Goal: Information Seeking & Learning: Learn about a topic

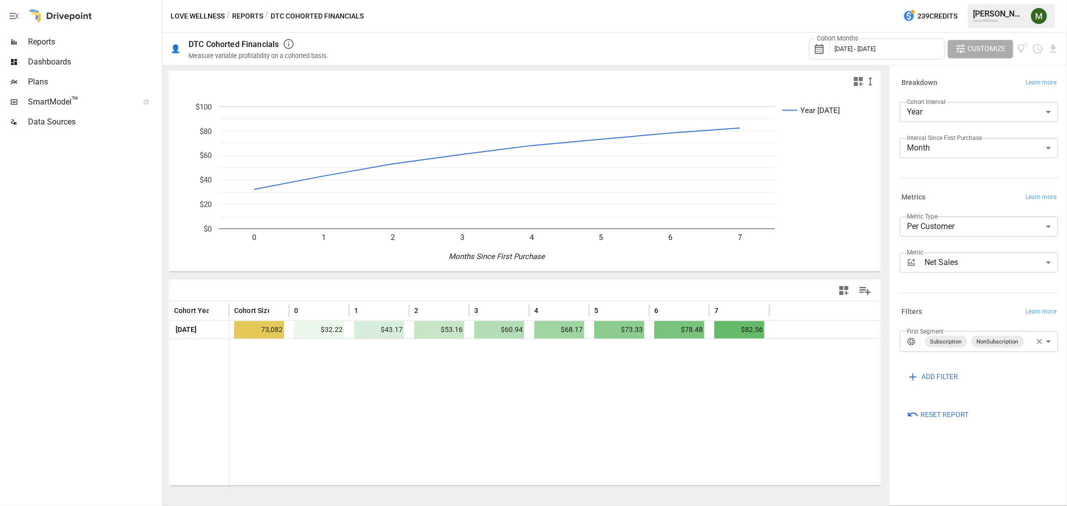
click at [239, 16] on button "Reports" at bounding box center [247, 16] width 31 height 13
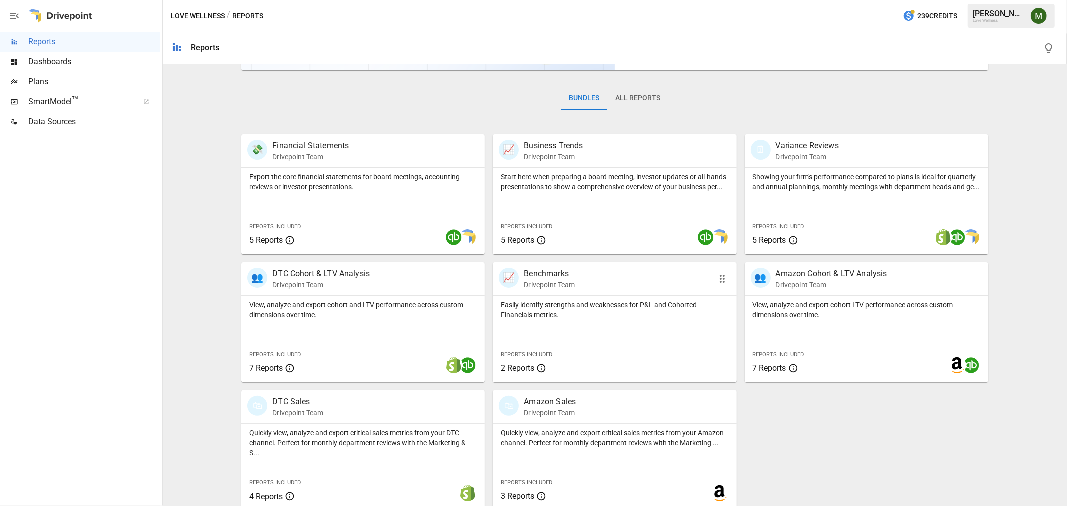
scroll to position [141, 0]
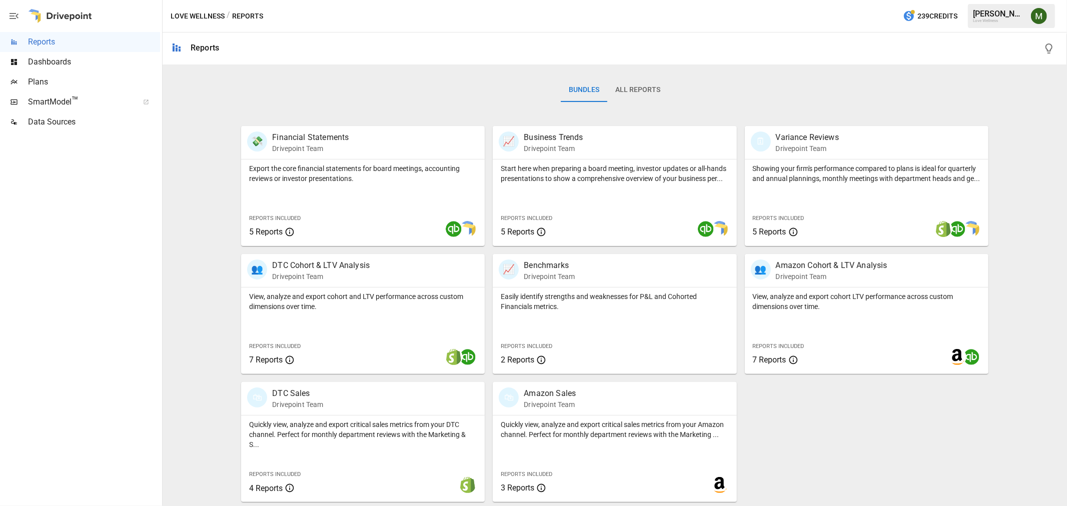
click at [43, 83] on span "Plans" at bounding box center [94, 82] width 132 height 12
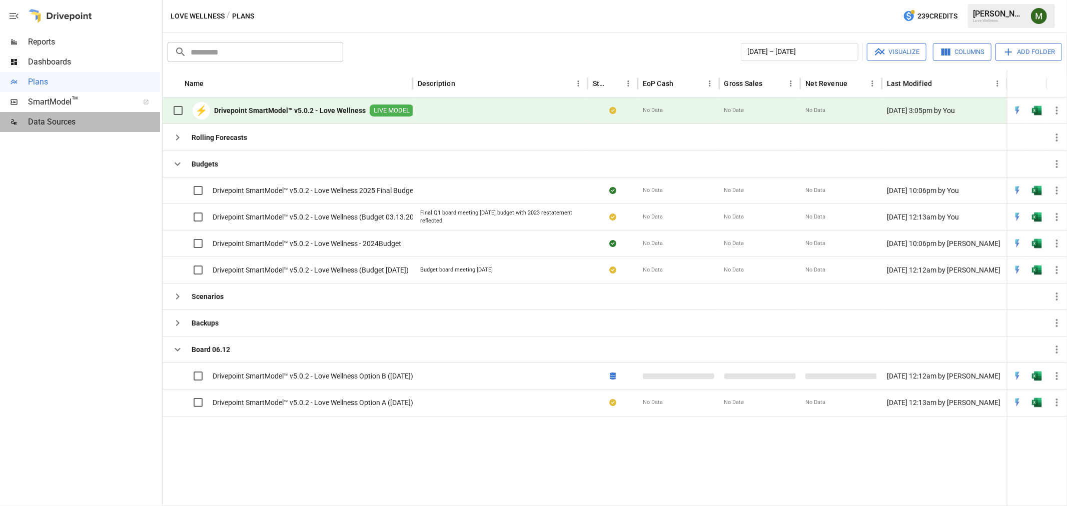
click at [53, 125] on span "Data Sources" at bounding box center [94, 122] width 132 height 12
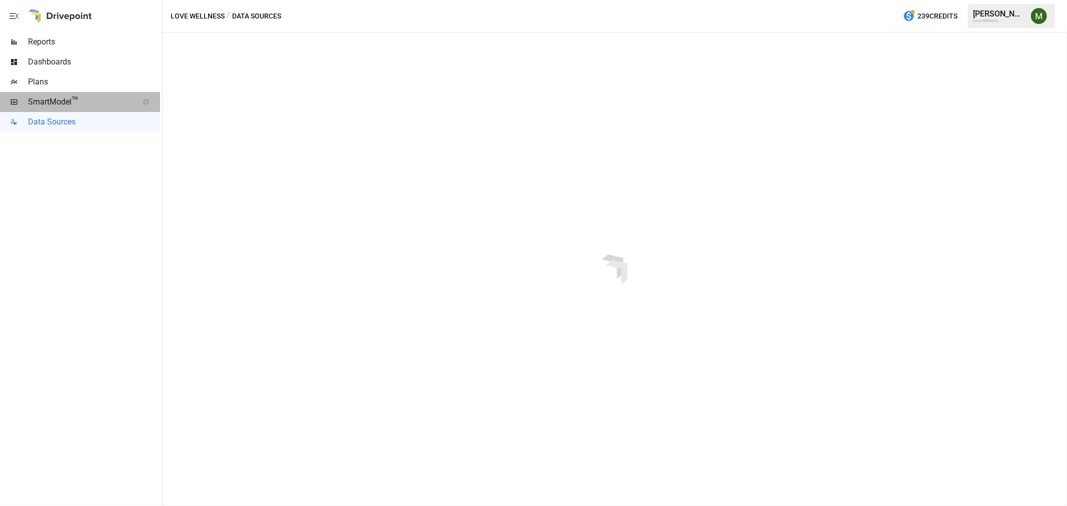
click at [61, 96] on span "SmartModel ™" at bounding box center [80, 102] width 104 height 12
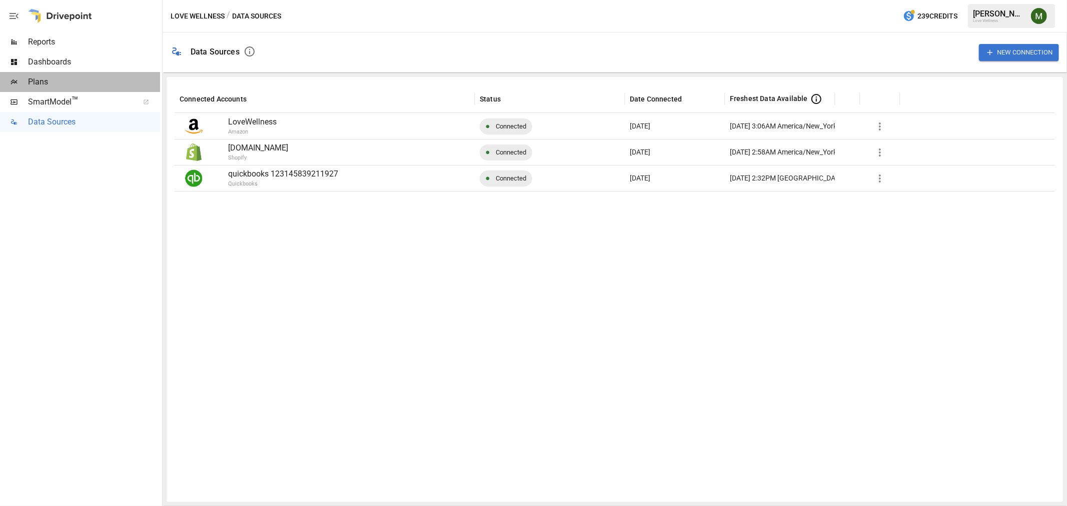
click at [22, 83] on div at bounding box center [14, 82] width 28 height 8
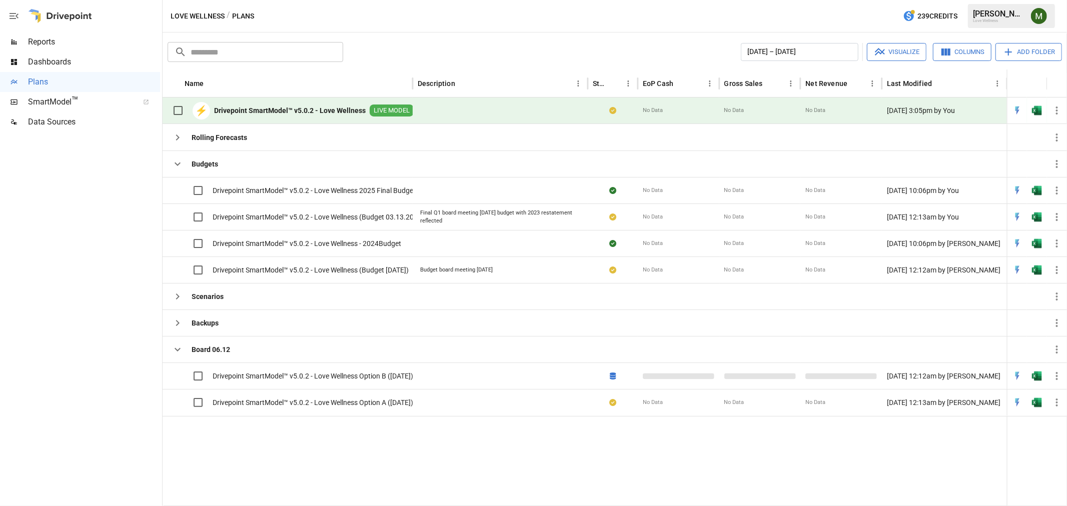
click at [47, 59] on span "Dashboards" at bounding box center [94, 62] width 132 height 12
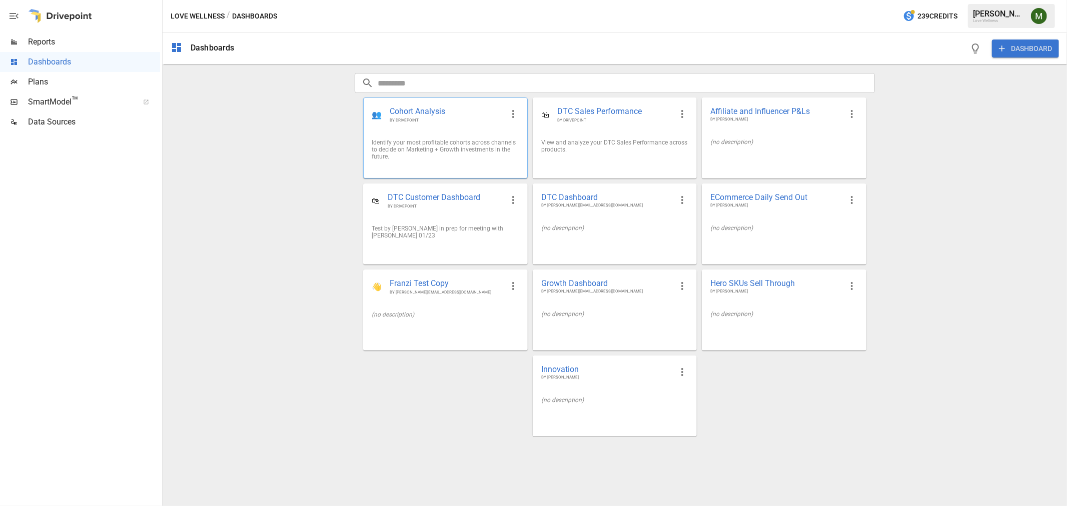
click at [426, 141] on div "Identify your most profitable cohorts across channels to decide on Marketing + …" at bounding box center [445, 149] width 147 height 21
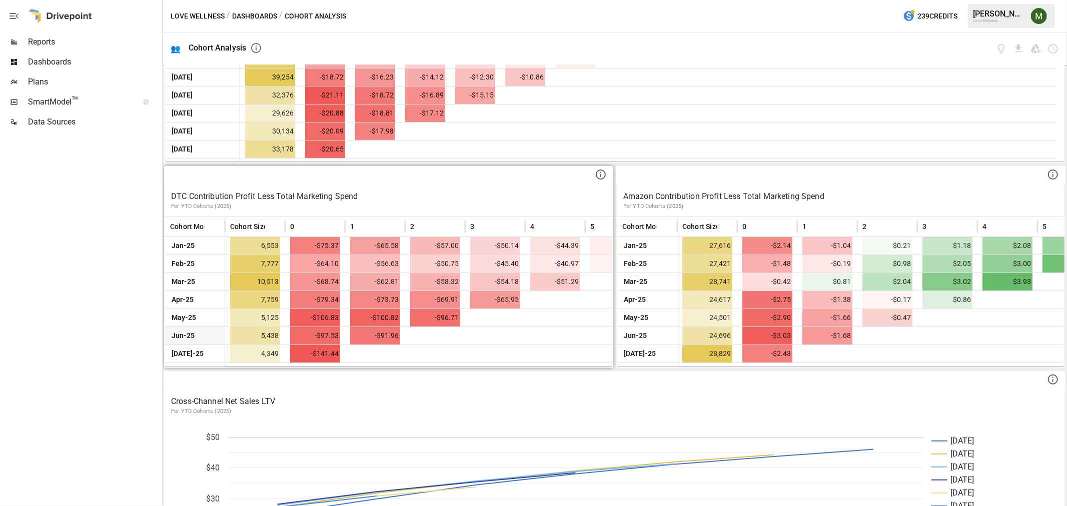
scroll to position [98, 0]
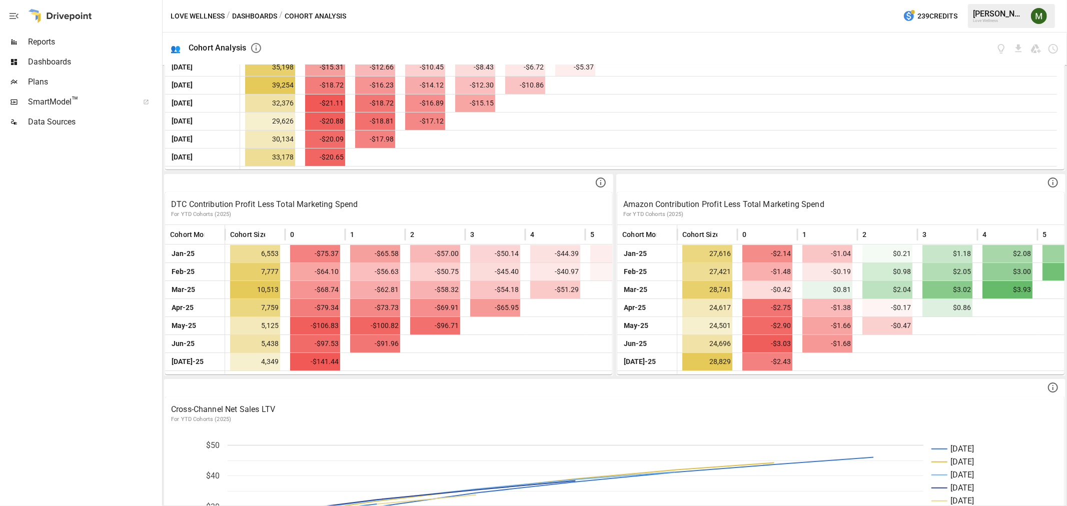
drag, startPoint x: 21, startPoint y: 0, endPoint x: 83, endPoint y: 40, distance: 73.8
click at [83, 41] on span "Reports" at bounding box center [94, 42] width 132 height 12
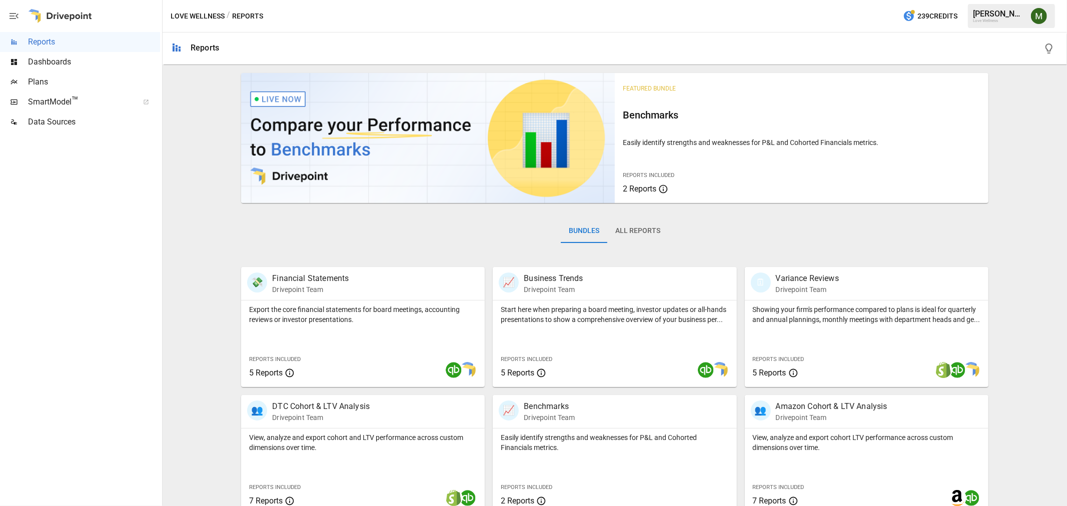
click at [11, 11] on icon "button" at bounding box center [14, 16] width 12 height 12
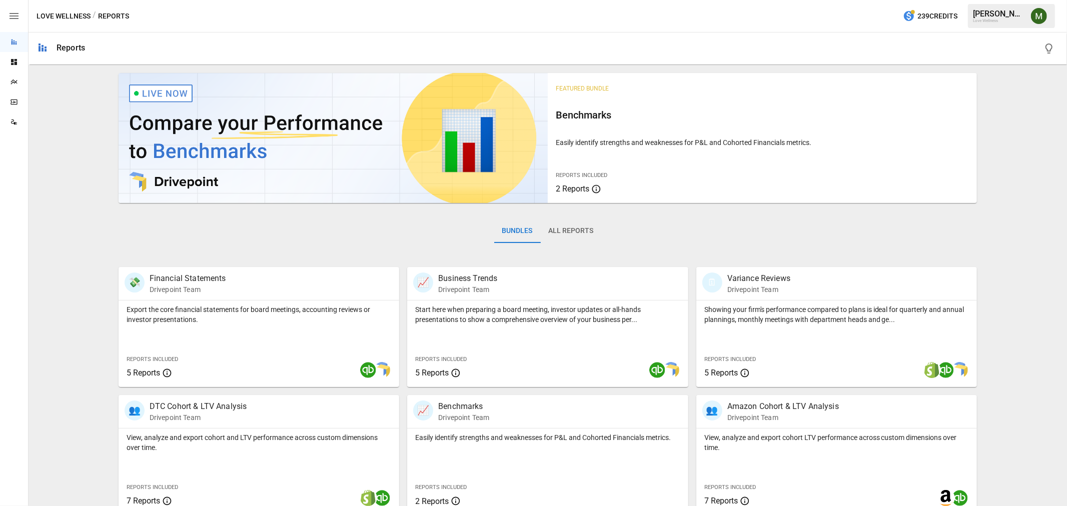
click at [11, 11] on icon "button" at bounding box center [14, 16] width 12 height 12
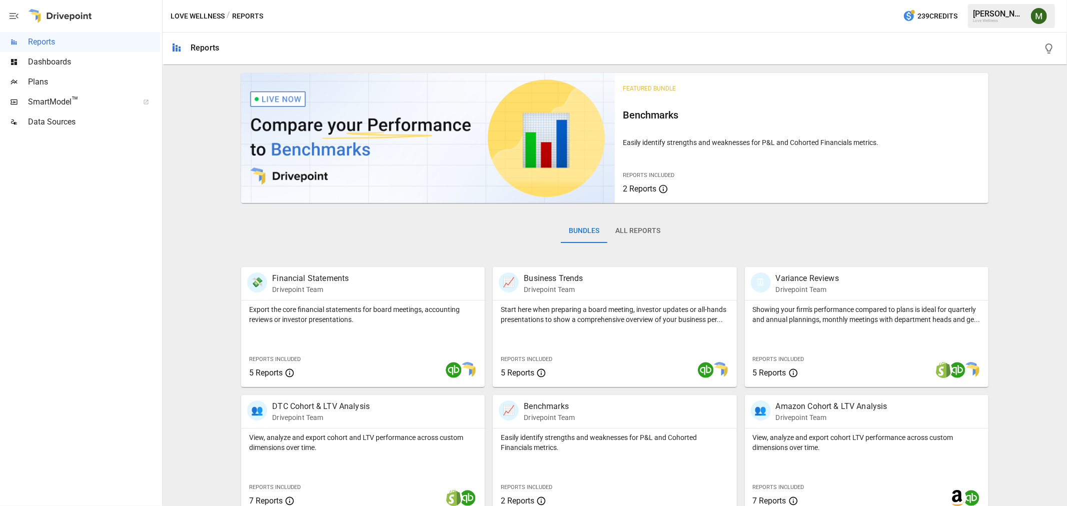
click at [216, 11] on button "Love Wellness" at bounding box center [198, 16] width 54 height 13
click at [242, 13] on div "/ Reports" at bounding box center [245, 16] width 37 height 13
click at [248, 15] on div "/ Reports" at bounding box center [245, 16] width 37 height 13
click at [211, 12] on button "Love Wellness" at bounding box center [198, 16] width 54 height 13
click at [659, 233] on button "All Reports" at bounding box center [637, 231] width 61 height 24
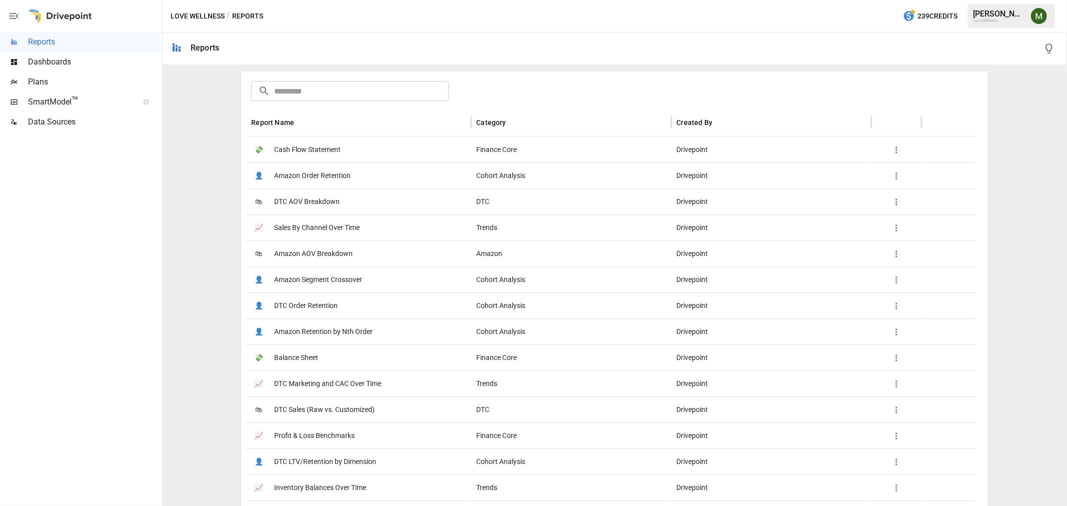
scroll to position [222, 0]
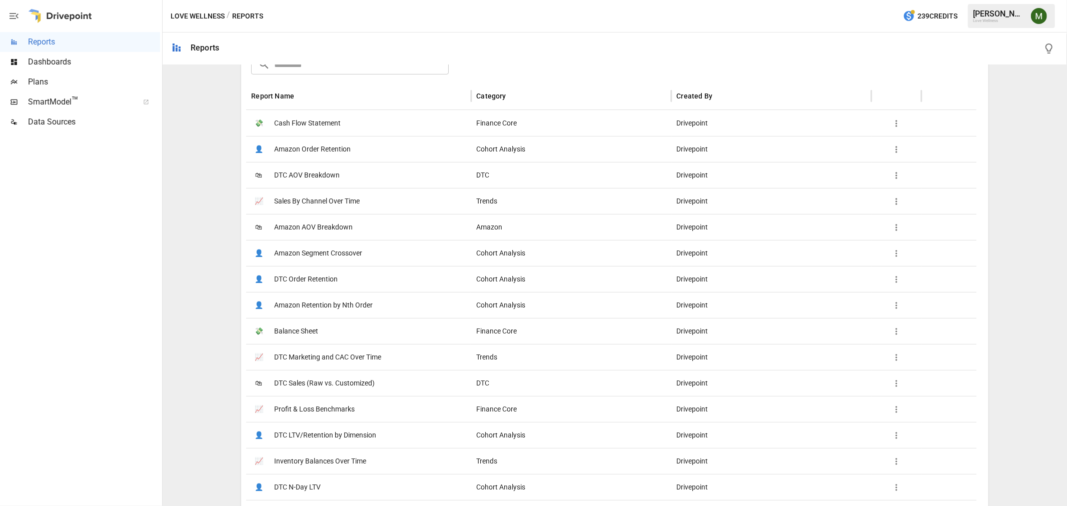
click at [303, 489] on span "DTC N-Day LTV" at bounding box center [297, 488] width 47 height 26
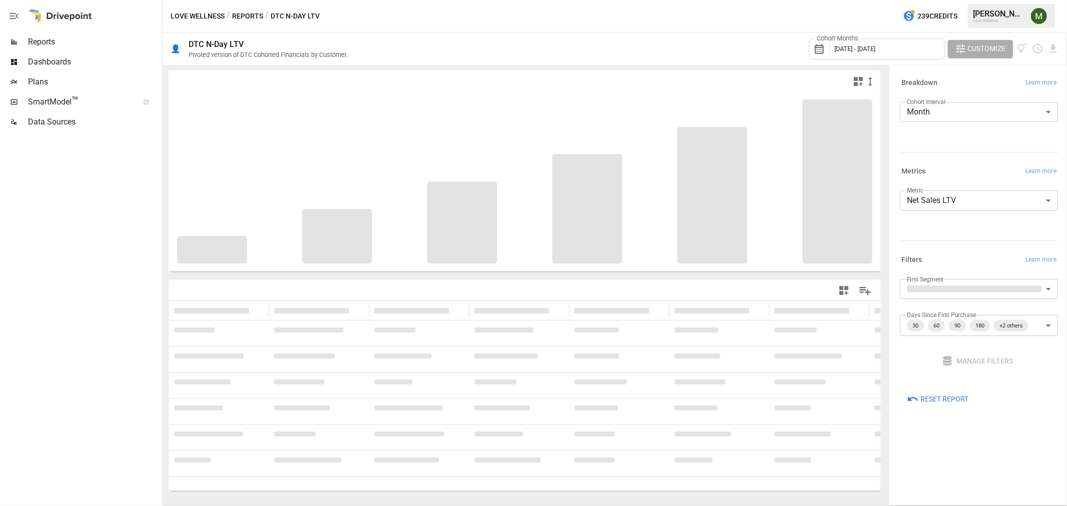
click at [848, 44] on div "Cohort Months [DATE] - [DATE]" at bounding box center [877, 49] width 136 height 21
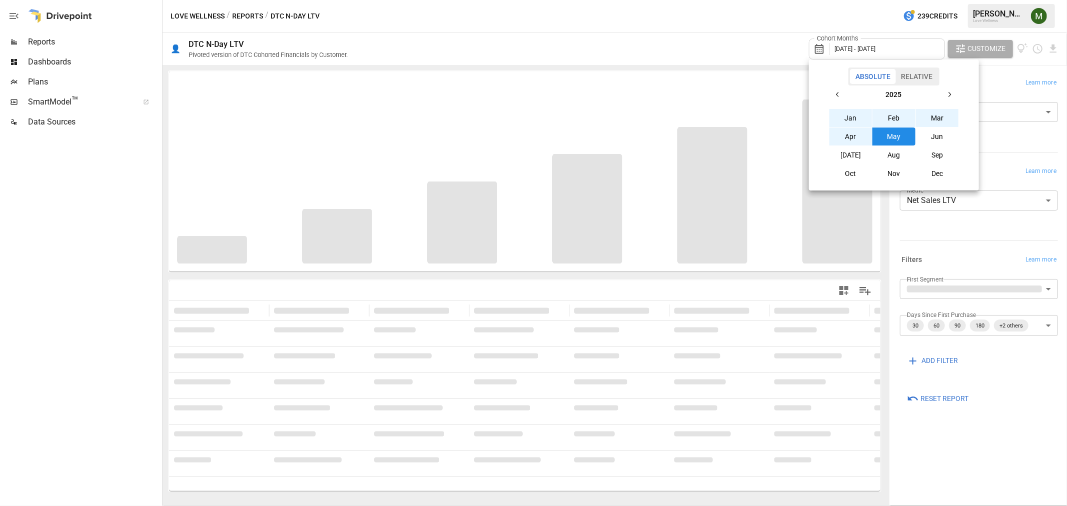
click at [845, 97] on button "button" at bounding box center [838, 95] width 18 height 18
drag, startPoint x: 847, startPoint y: 113, endPoint x: 858, endPoint y: 113, distance: 11.0
click at [852, 113] on button "Jan" at bounding box center [850, 118] width 43 height 18
click at [942, 98] on button "button" at bounding box center [949, 95] width 18 height 18
click at [863, 154] on button "[DATE]" at bounding box center [850, 155] width 43 height 18
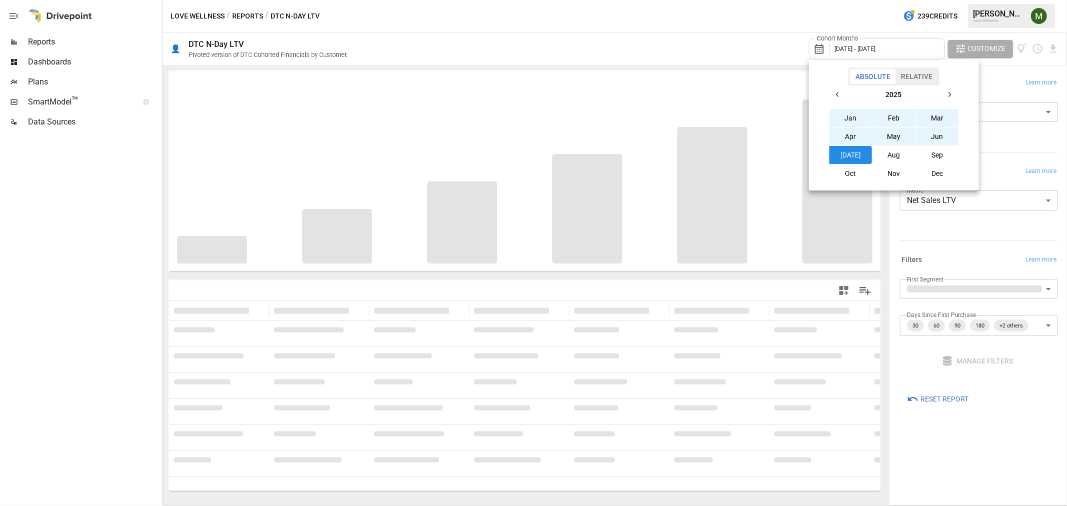
click at [750, 59] on div at bounding box center [533, 253] width 1067 height 506
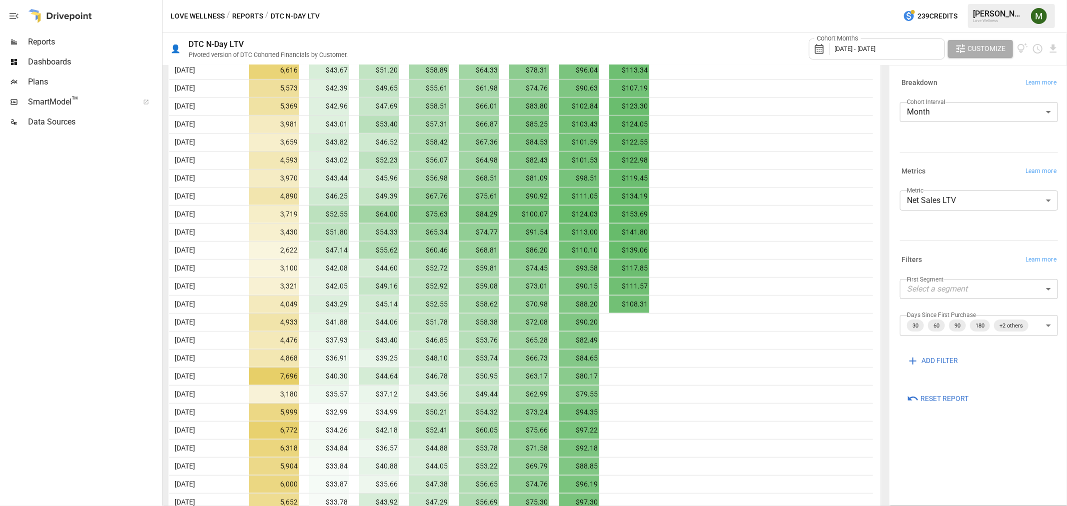
scroll to position [161, 0]
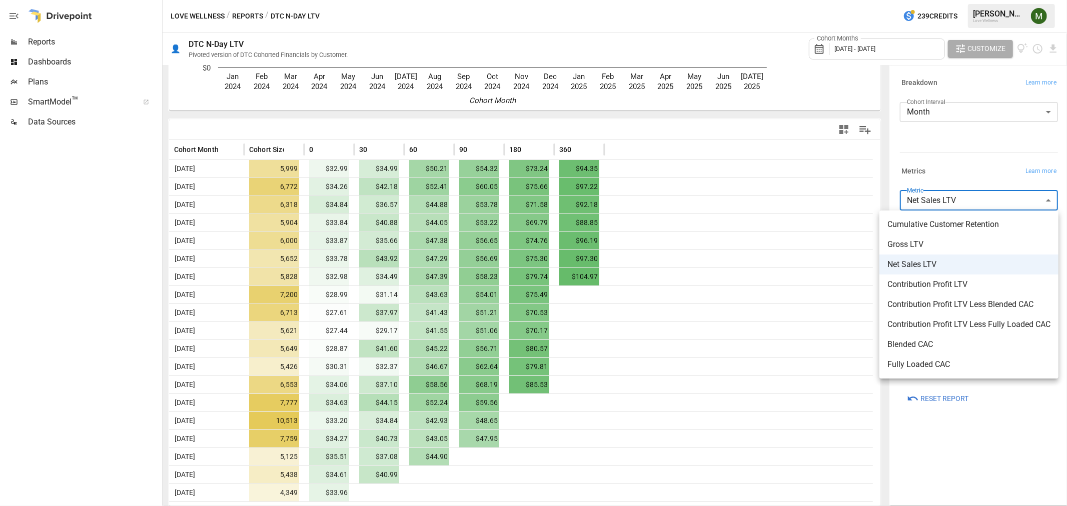
click at [997, 0] on body "Reports Dashboards Plans SmartModel ™ Data Sources Love Wellness / Reports / DT…" at bounding box center [533, 0] width 1067 height 0
click at [973, 283] on span "Contribution Profit LTV" at bounding box center [968, 285] width 163 height 12
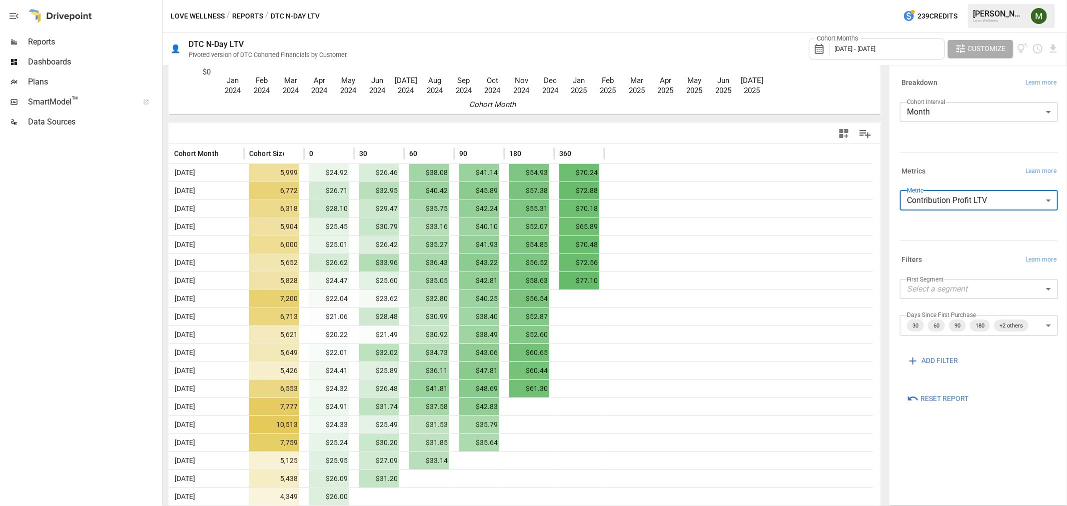
scroll to position [161, 0]
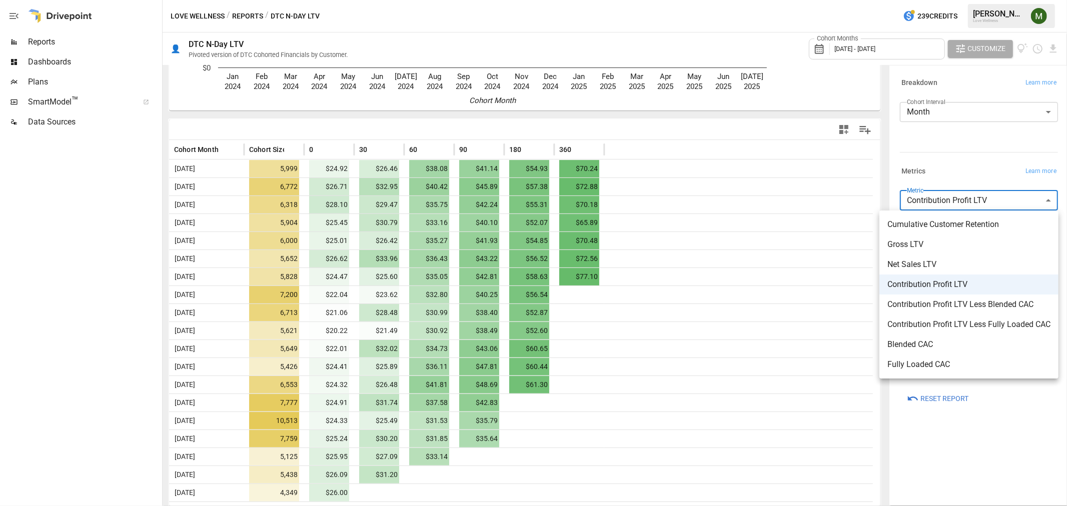
click at [963, 0] on body "Reports Dashboards Plans SmartModel ™ Data Sources Love Wellness / Reports / DT…" at bounding box center [533, 0] width 1067 height 0
click at [943, 306] on span "Contribution Profit LTV Less Blended CAC" at bounding box center [968, 305] width 163 height 12
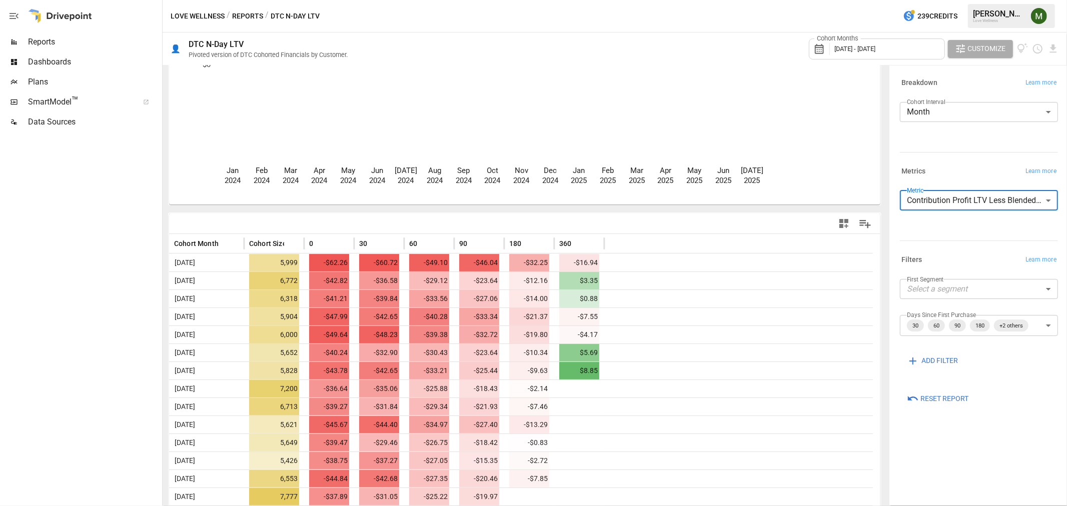
scroll to position [161, 0]
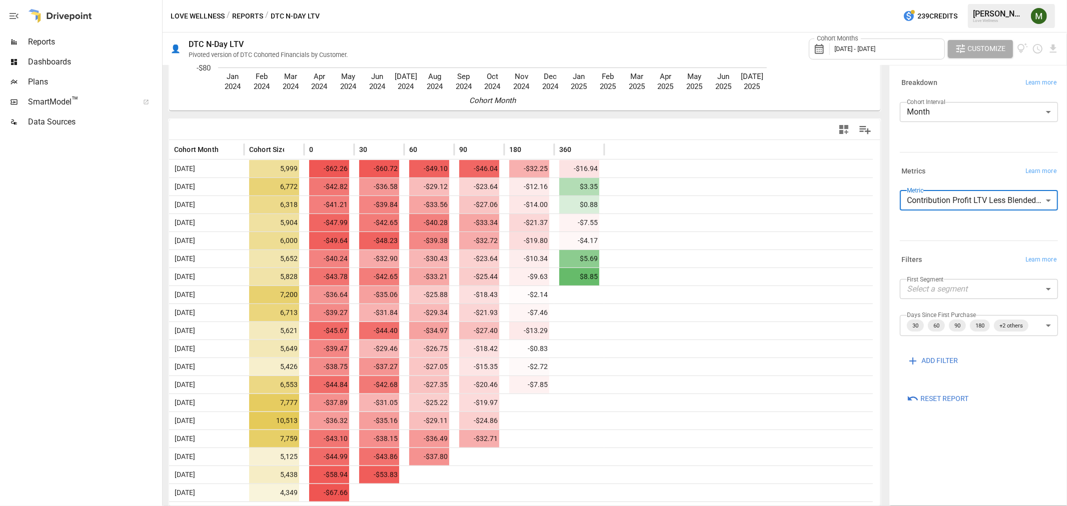
click at [939, 0] on body "Reports Dashboards Plans SmartModel ™ Data Sources Love Wellness / Reports / DT…" at bounding box center [533, 0] width 1067 height 0
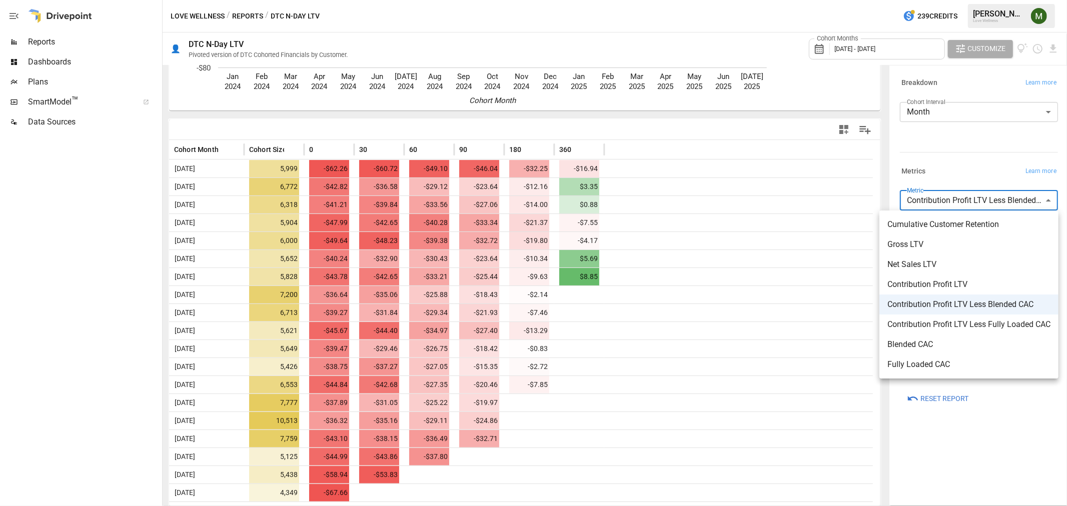
click at [936, 329] on span "Contribution Profit LTV Less Fully Loaded CAC" at bounding box center [968, 325] width 163 height 12
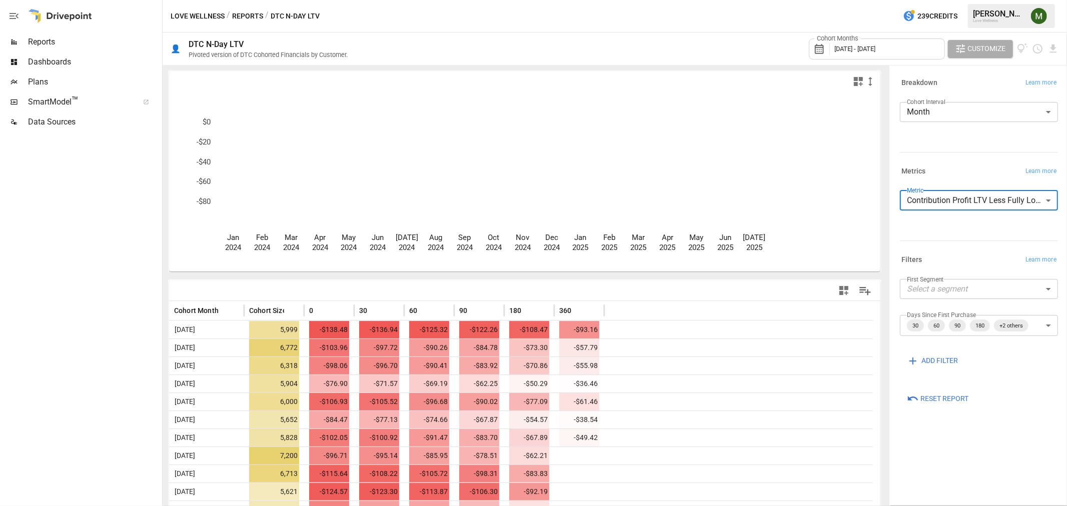
scroll to position [161, 0]
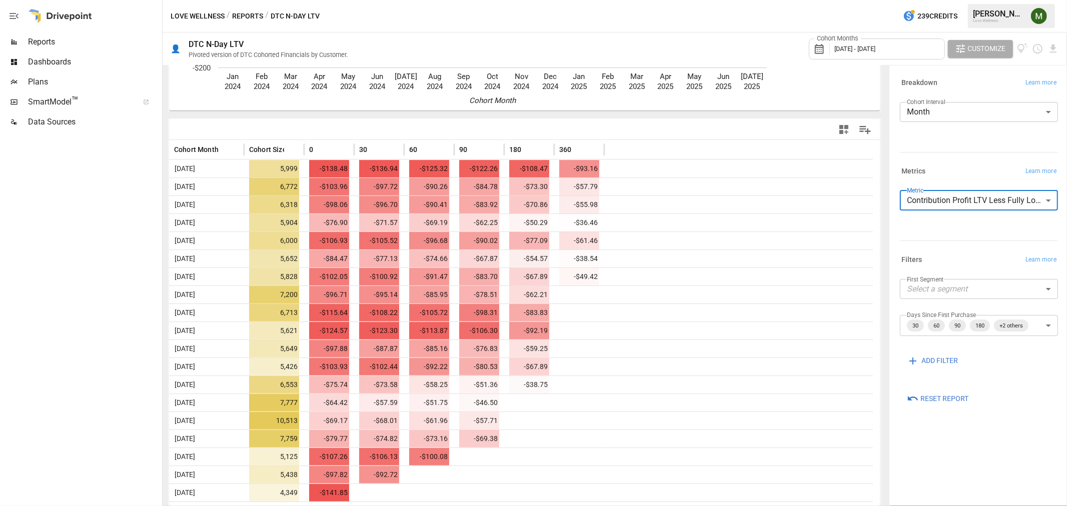
click at [930, 0] on body "Reports Dashboards Plans SmartModel ™ Data Sources Love Wellness / Reports / DT…" at bounding box center [533, 0] width 1067 height 0
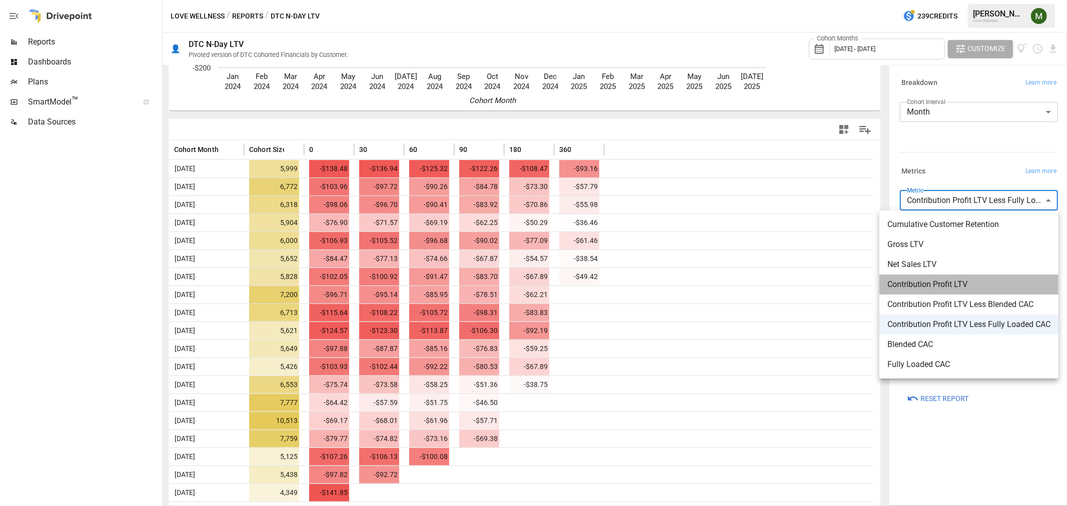
click at [936, 284] on span "Contribution Profit LTV" at bounding box center [968, 285] width 163 height 12
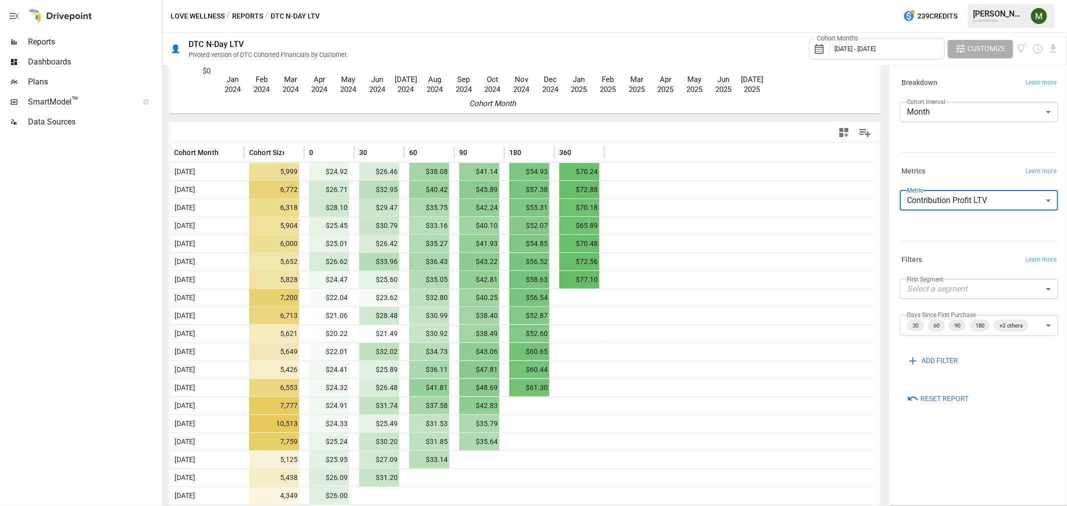
scroll to position [161, 0]
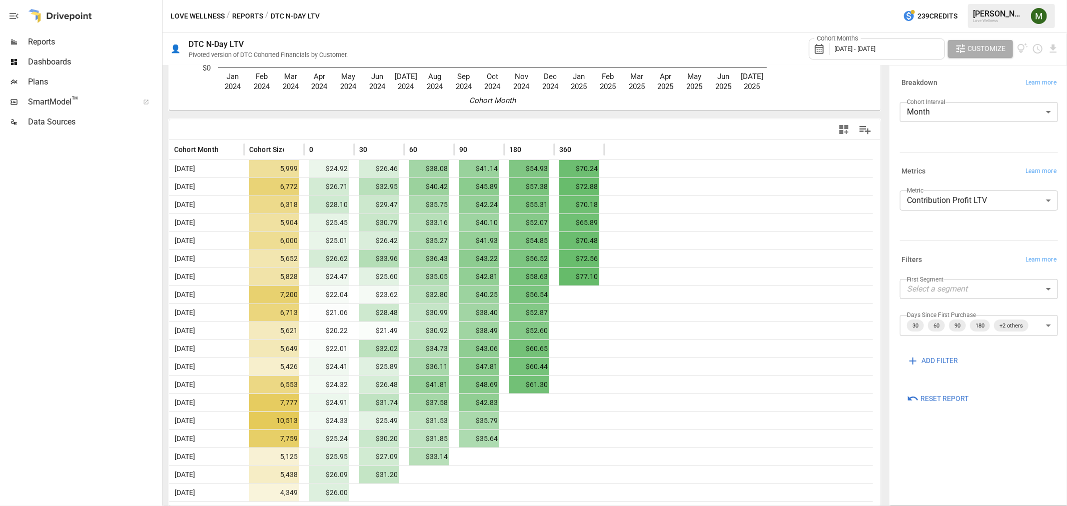
click at [981, 189] on div "**********" at bounding box center [977, 199] width 162 height 24
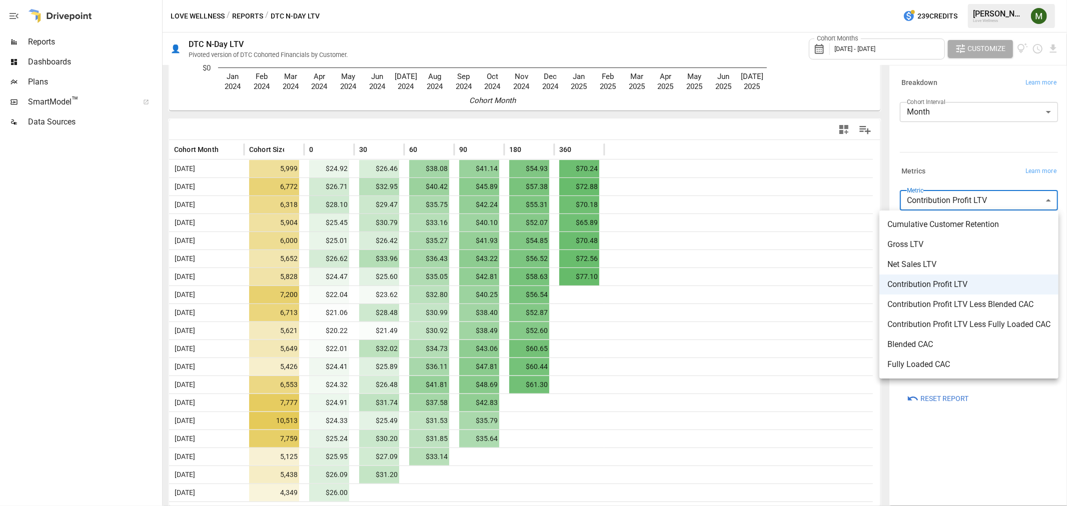
click at [980, 0] on body "Reports Dashboards Plans SmartModel ™ Data Sources Love Wellness / Reports / DT…" at bounding box center [533, 0] width 1067 height 0
click at [971, 240] on span "Gross LTV" at bounding box center [968, 245] width 163 height 12
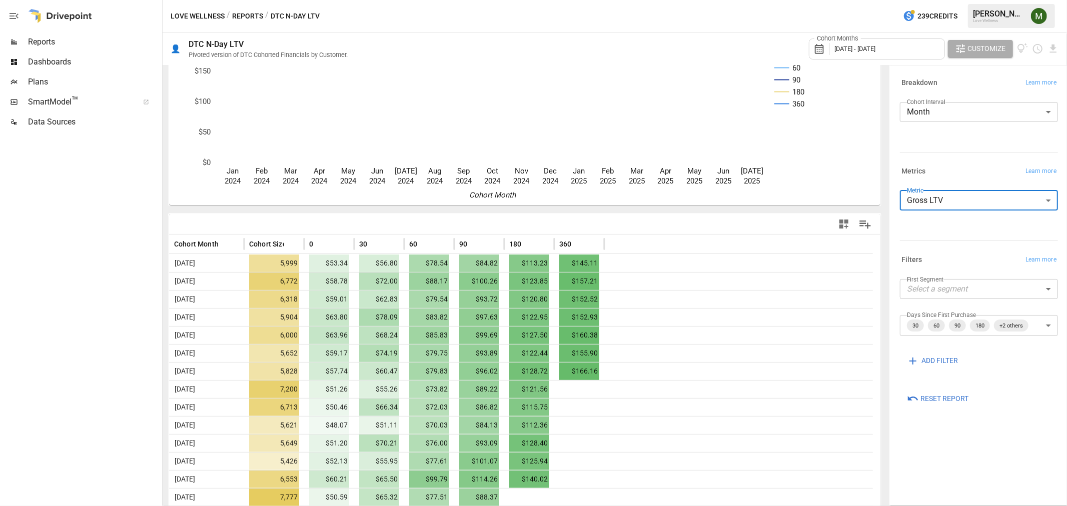
scroll to position [161, 0]
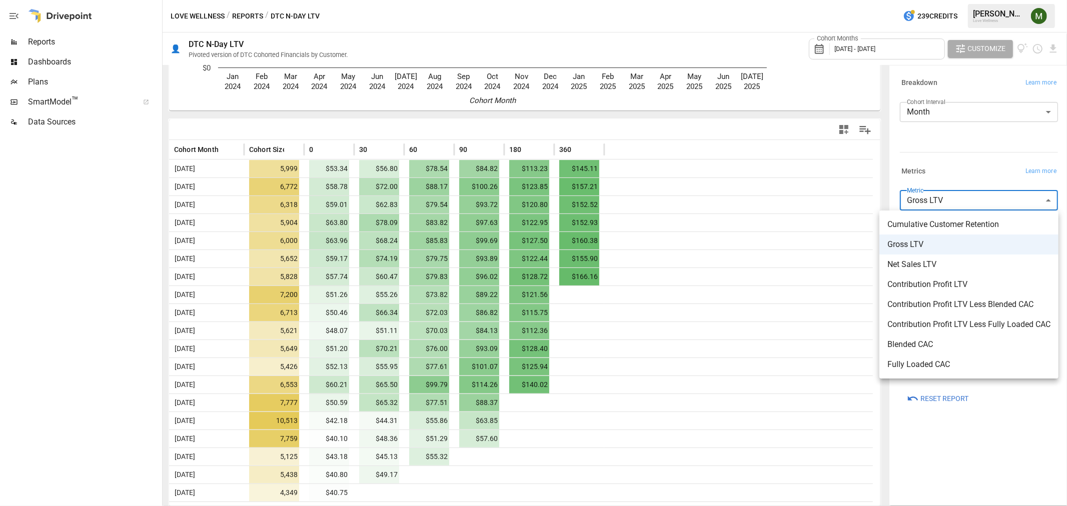
click at [920, 0] on body "Reports Dashboards Plans SmartModel ™ Data Sources Love Wellness / Reports / DT…" at bounding box center [533, 0] width 1067 height 0
click at [946, 360] on span "Fully Loaded CAC" at bounding box center [968, 365] width 163 height 12
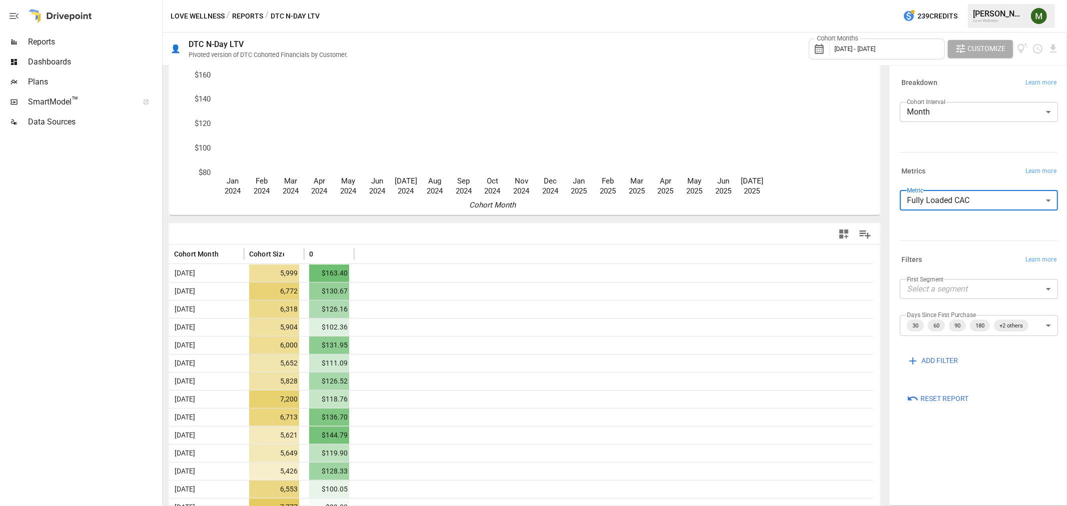
scroll to position [161, 0]
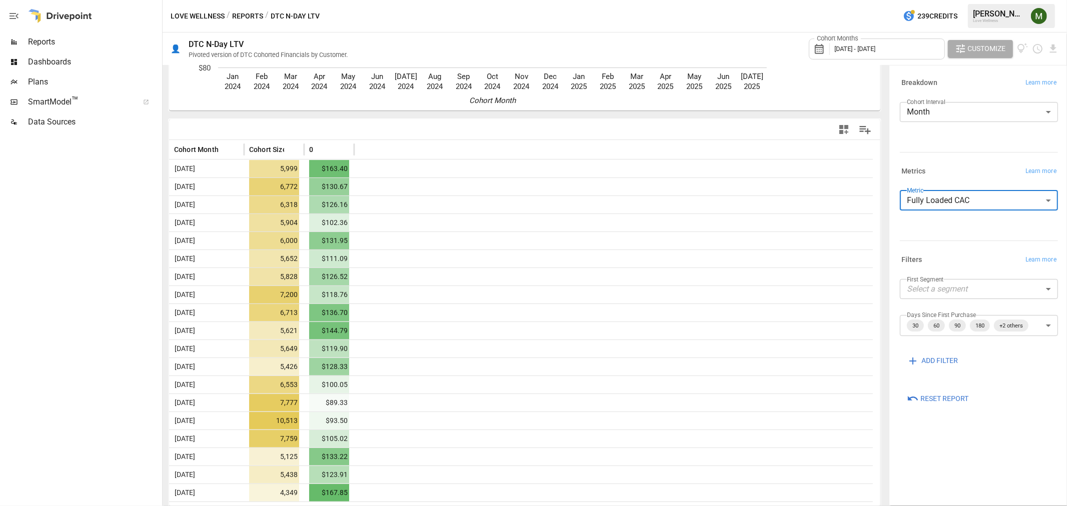
click at [931, 0] on body "Reports Dashboards Plans SmartModel ™ Data Sources Love Wellness / Reports / DT…" at bounding box center [533, 0] width 1067 height 0
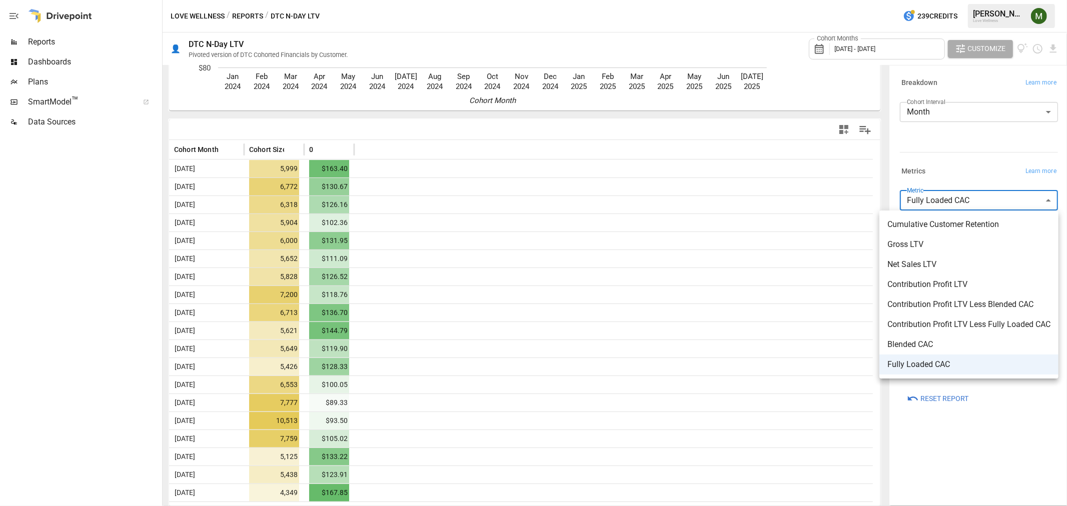
click at [922, 341] on span "Blended CAC" at bounding box center [968, 345] width 163 height 12
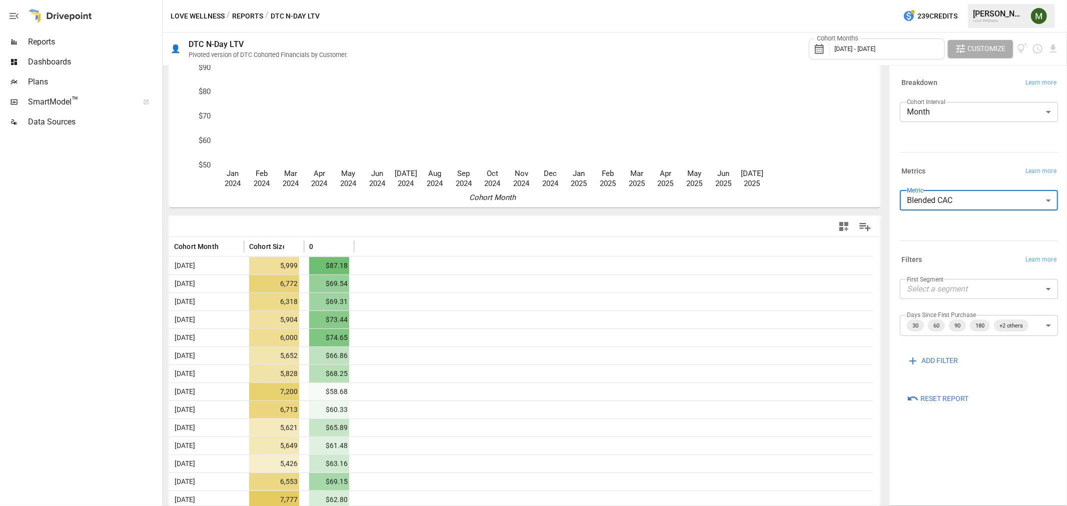
scroll to position [161, 0]
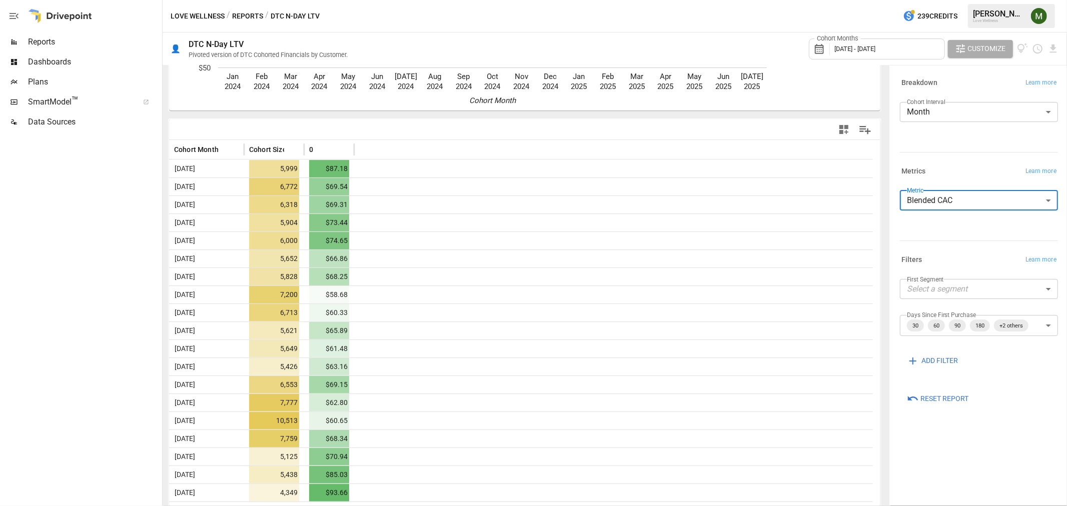
click at [914, 0] on body "**********" at bounding box center [533, 0] width 1067 height 0
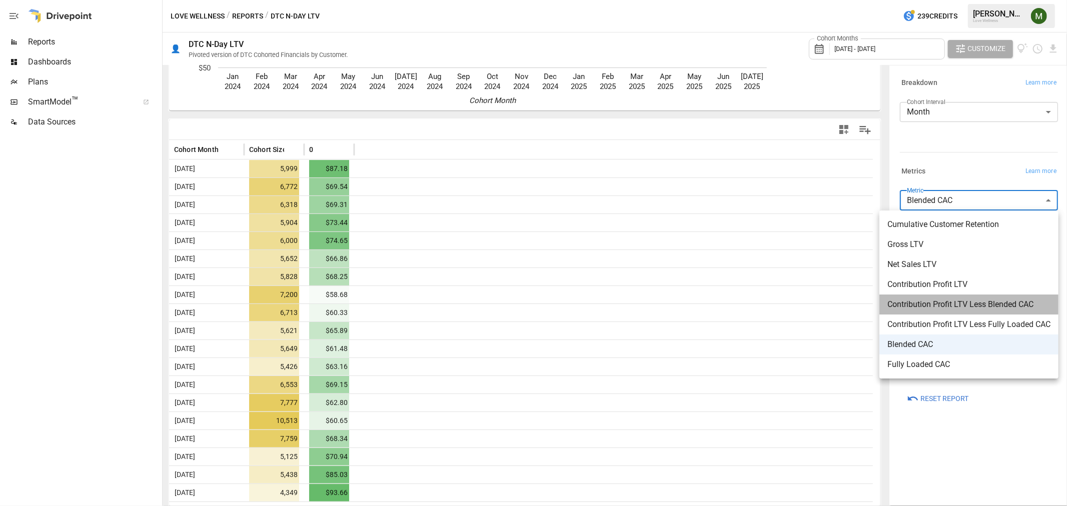
click at [886, 307] on li "Contribution Profit LTV Less Blended CAC" at bounding box center [968, 305] width 179 height 20
type input "**********"
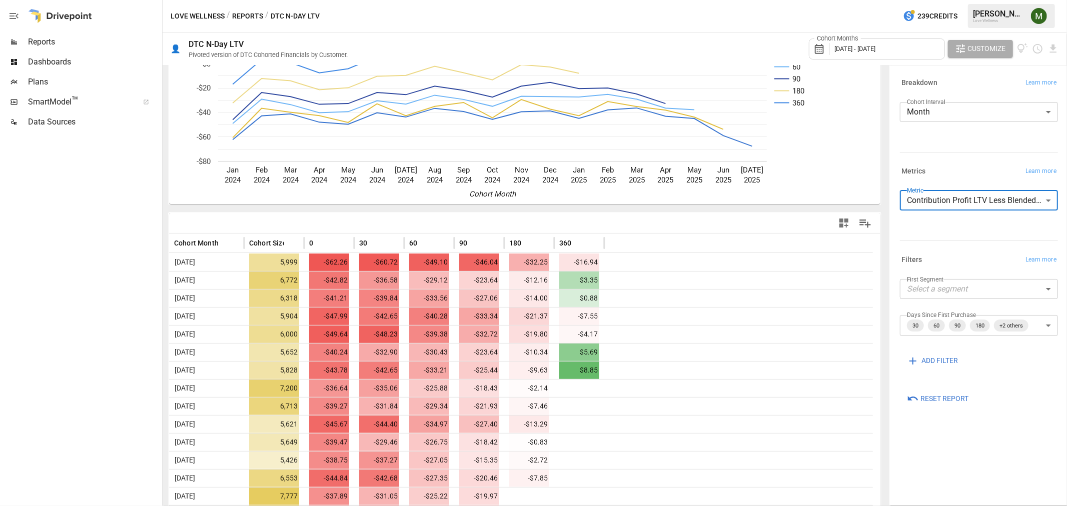
scroll to position [161, 0]
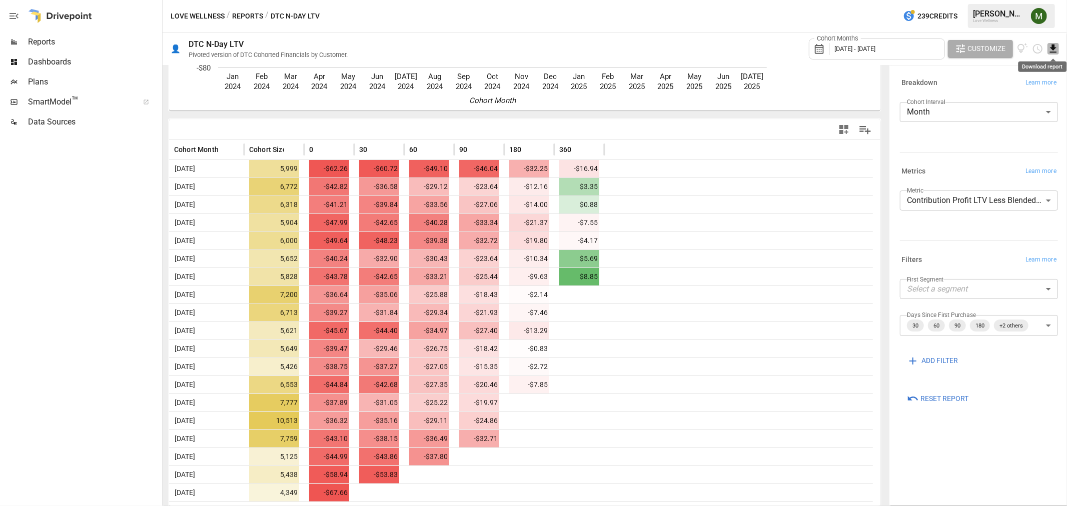
click at [1052, 45] on icon "Download report" at bounding box center [1053, 49] width 7 height 8
click at [998, 89] on li "Download as CSV" at bounding box center [1023, 89] width 71 height 20
click at [698, 4] on div "Love Wellness / Reports / DTC N-Day LTV 239 Credits [PERSON_NAME] Love Wellness" at bounding box center [615, 16] width 904 height 32
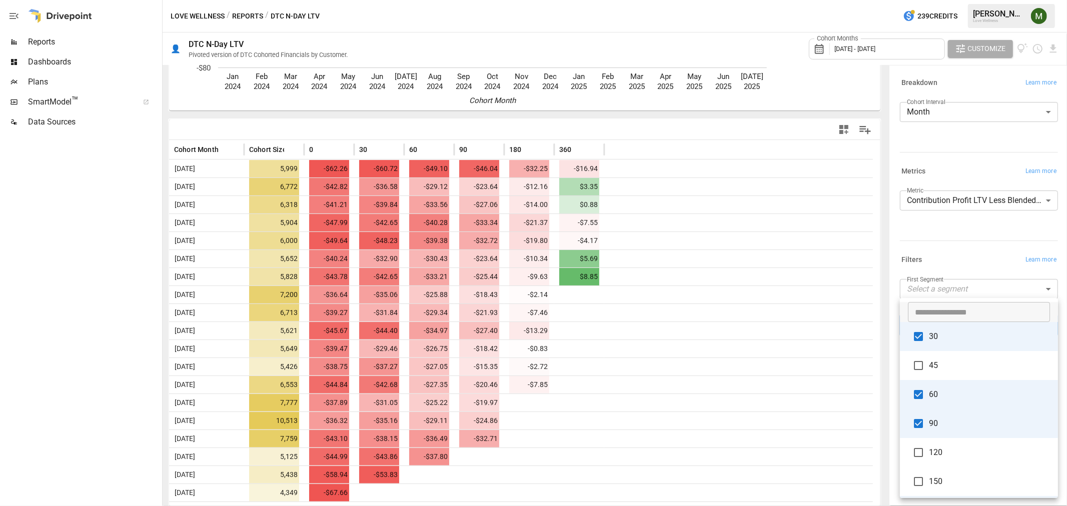
click at [1045, 0] on body "Reports Dashboards Plans SmartModel ™ Data Sources Love Wellness / Reports / DT…" at bounding box center [533, 0] width 1067 height 0
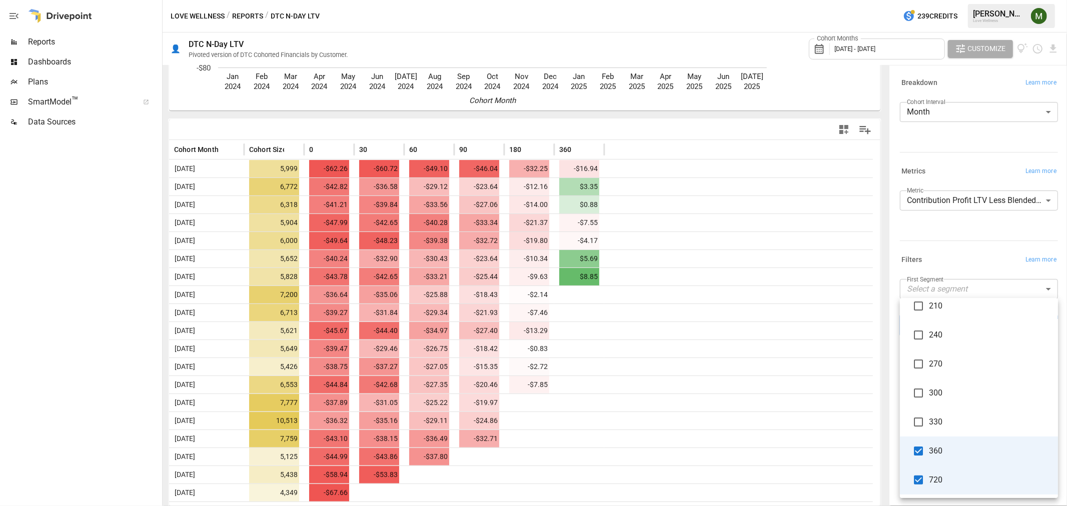
click at [882, 392] on div at bounding box center [533, 253] width 1067 height 506
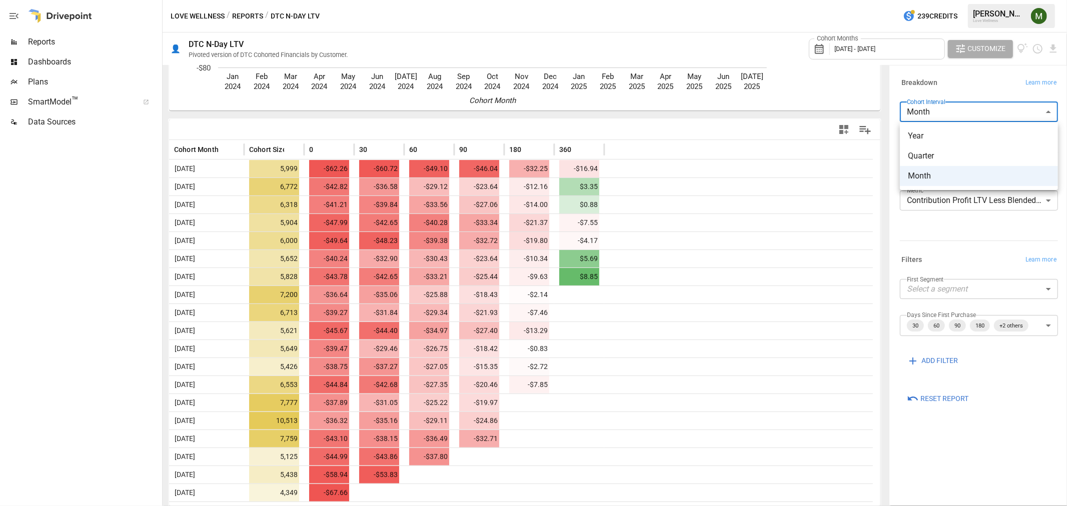
click at [941, 0] on body "Reports Dashboards Plans SmartModel ™ Data Sources Love Wellness / Reports / DT…" at bounding box center [533, 0] width 1067 height 0
click at [938, 173] on span "Month" at bounding box center [979, 176] width 142 height 12
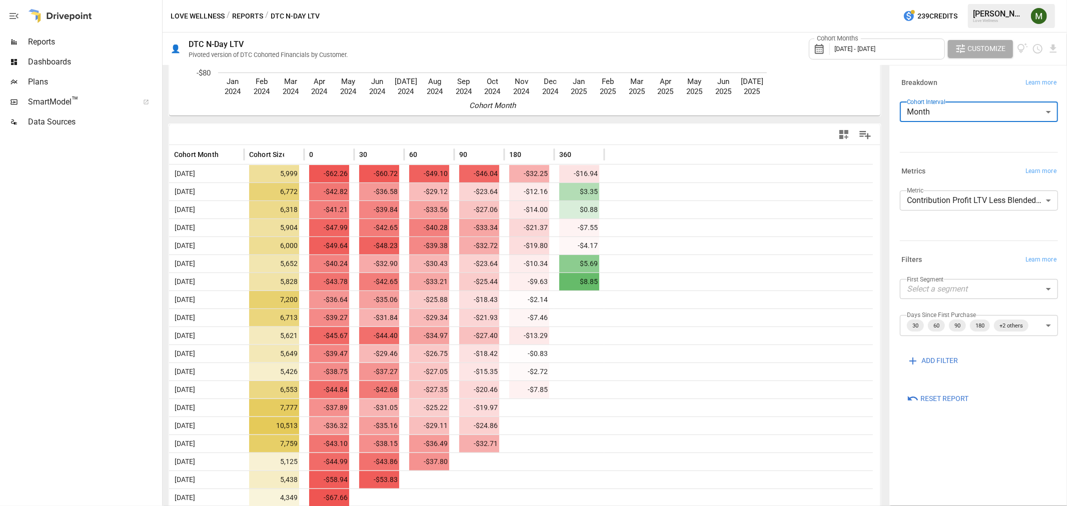
scroll to position [161, 0]
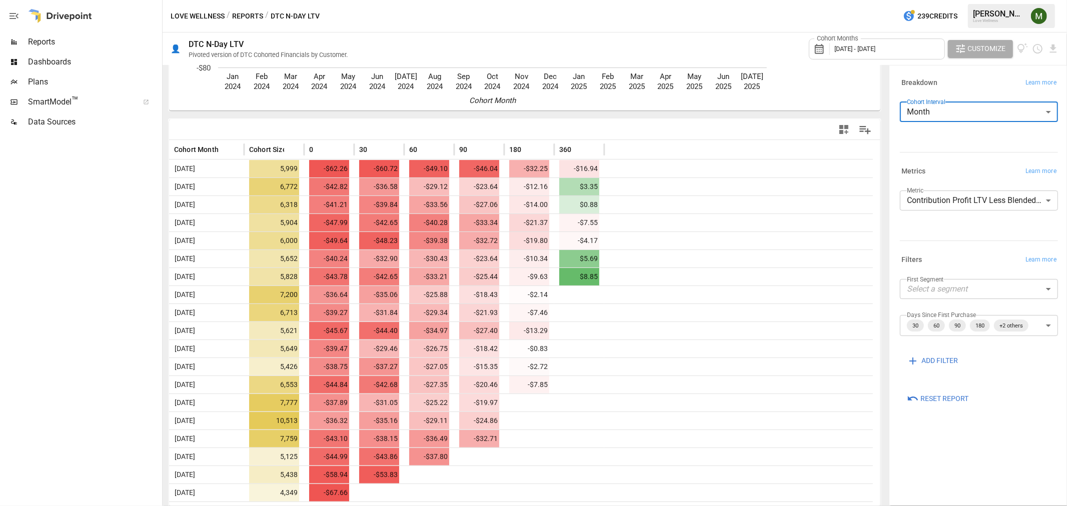
click at [1046, 0] on body "Reports Dashboards Plans SmartModel ™ Data Sources Love Wellness / Reports / DT…" at bounding box center [533, 0] width 1067 height 0
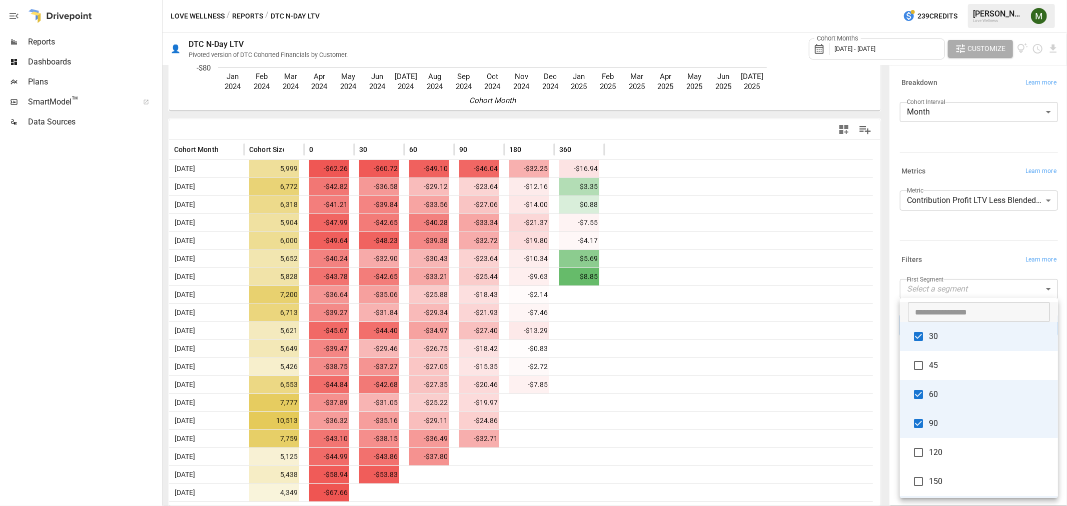
scroll to position [234, 0]
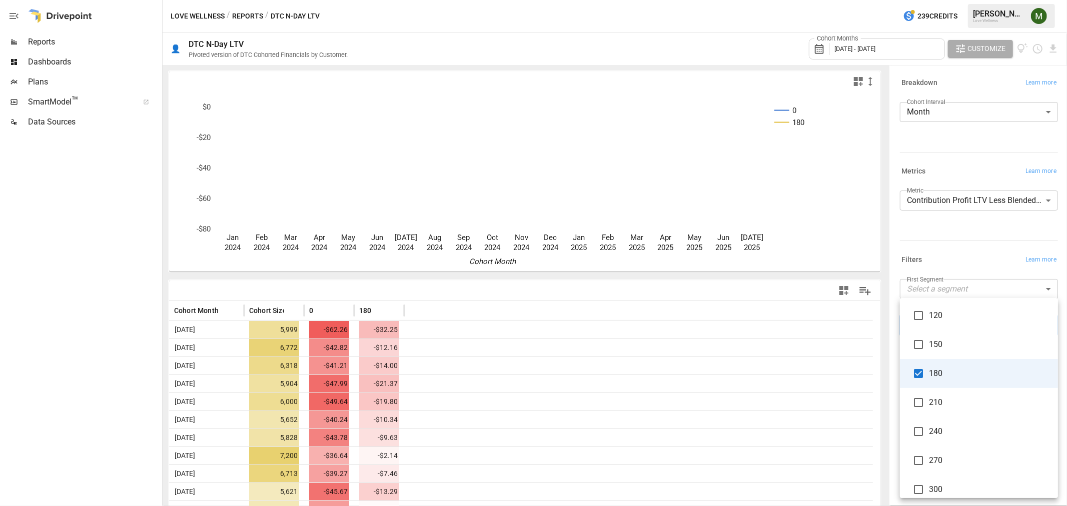
scroll to position [123, 0]
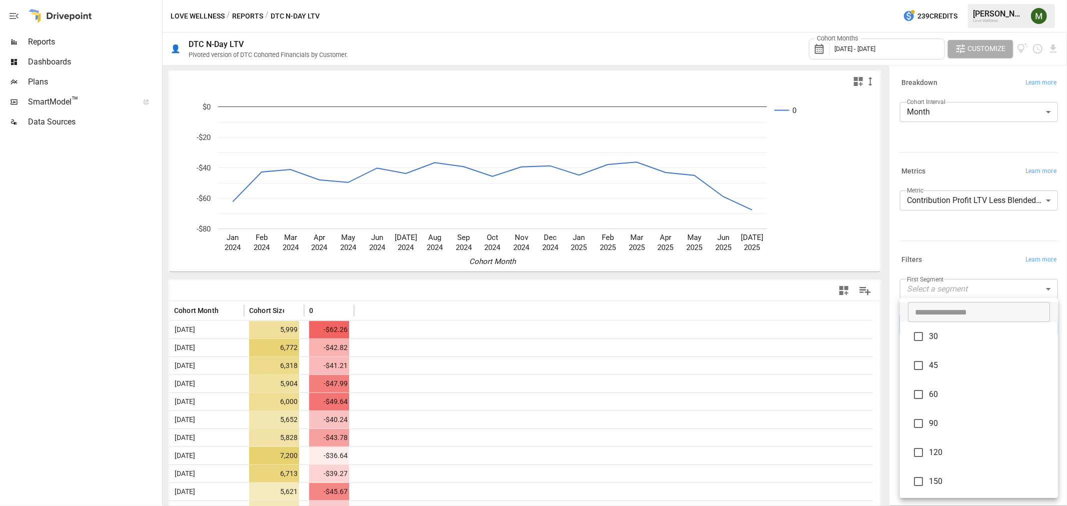
click at [938, 345] on li "30" at bounding box center [979, 336] width 158 height 29
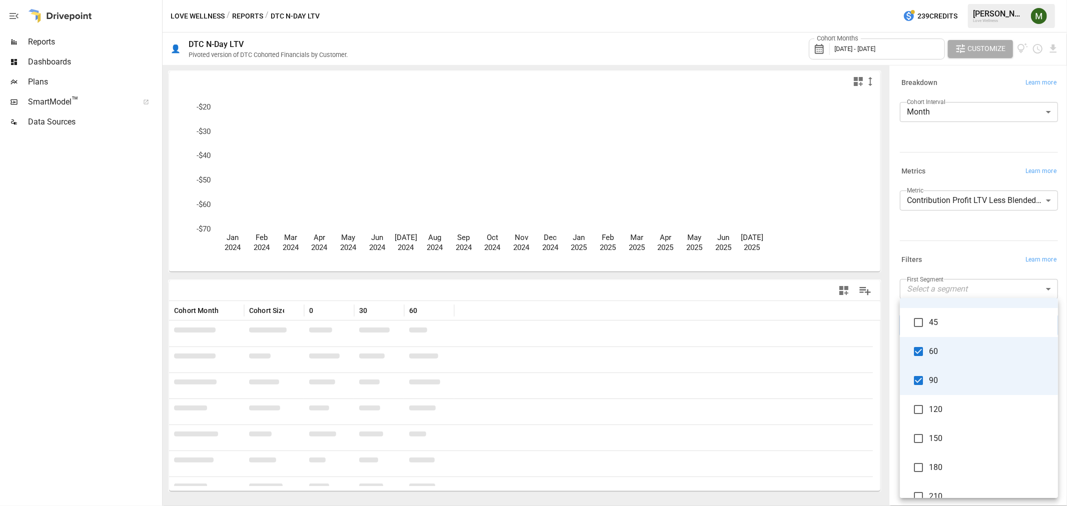
scroll to position [111, 0]
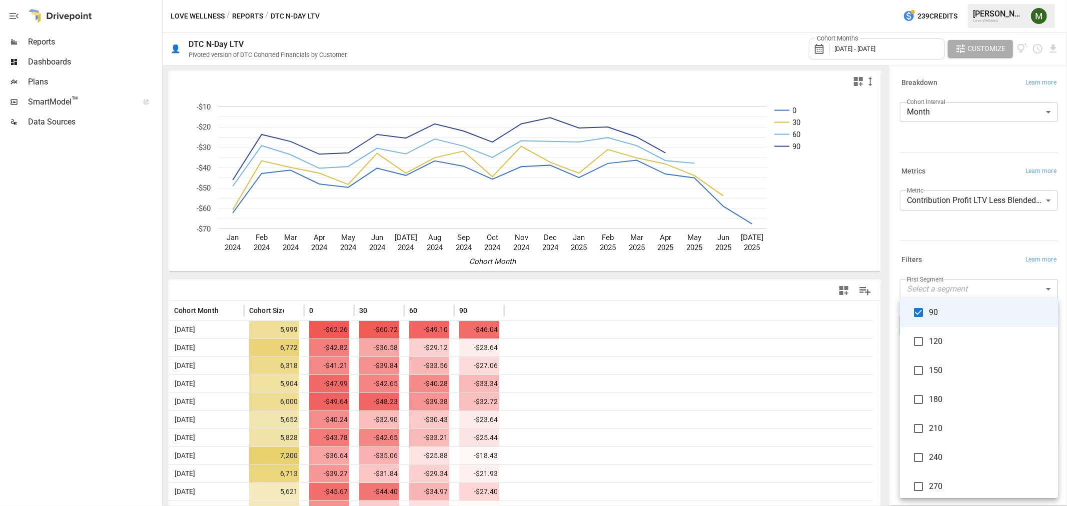
click at [933, 342] on span "120" at bounding box center [989, 342] width 121 height 12
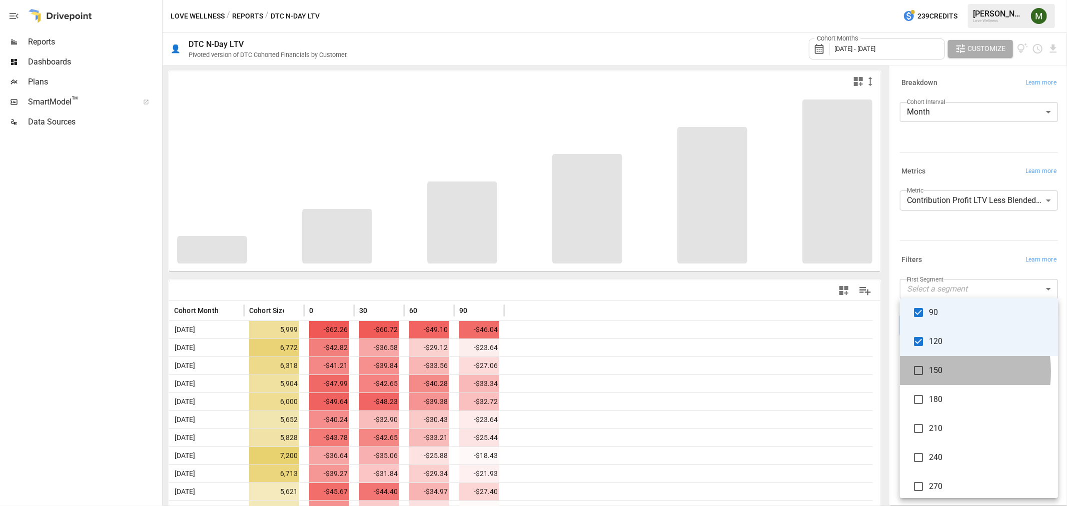
click at [931, 371] on span "150" at bounding box center [989, 371] width 121 height 12
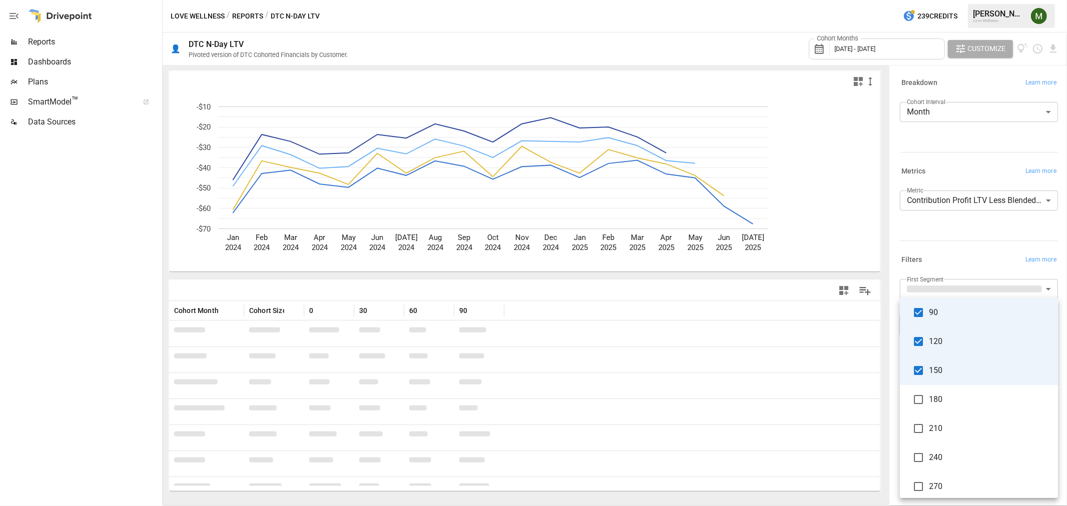
click at [931, 396] on span "180" at bounding box center [989, 400] width 121 height 12
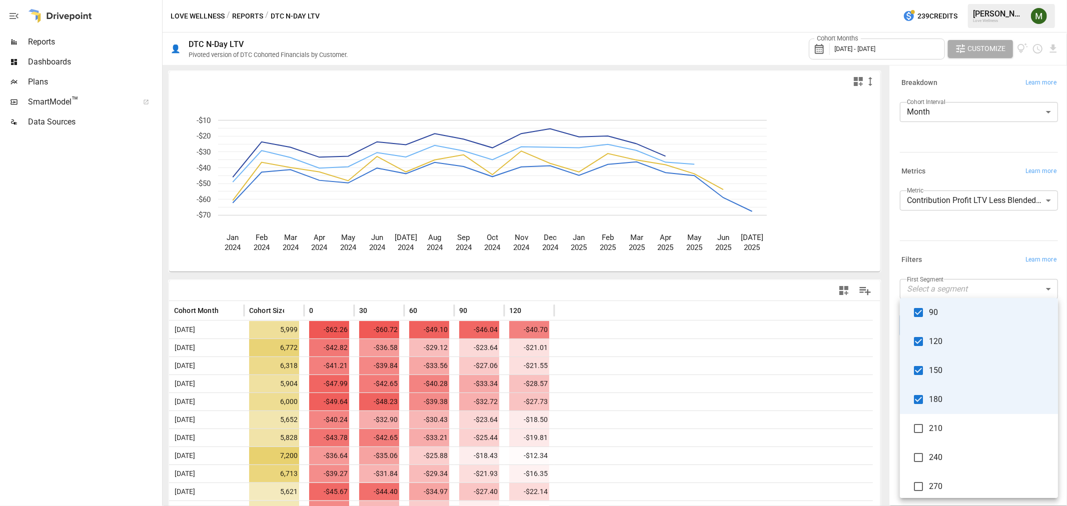
click at [929, 426] on span "210" at bounding box center [989, 429] width 121 height 12
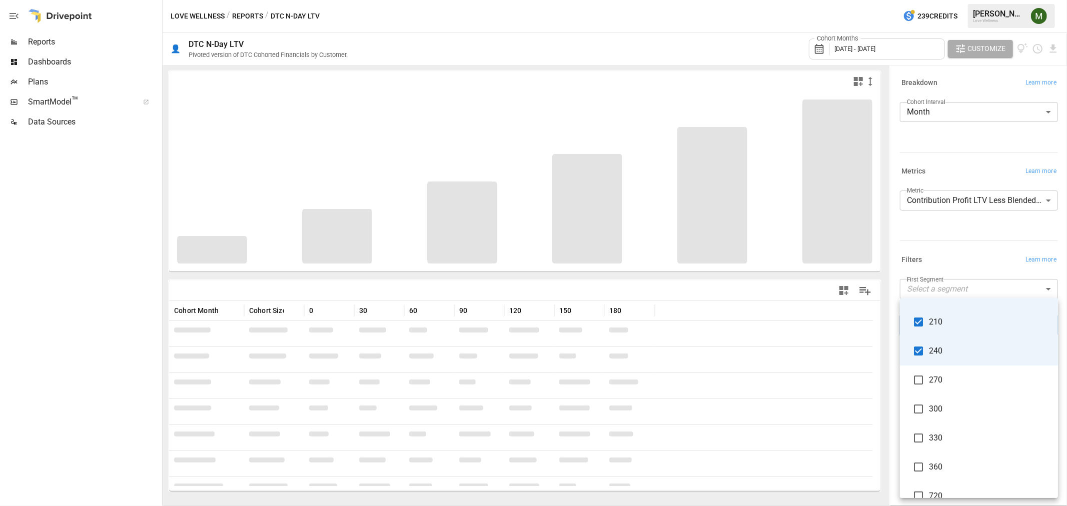
scroll to position [222, 0]
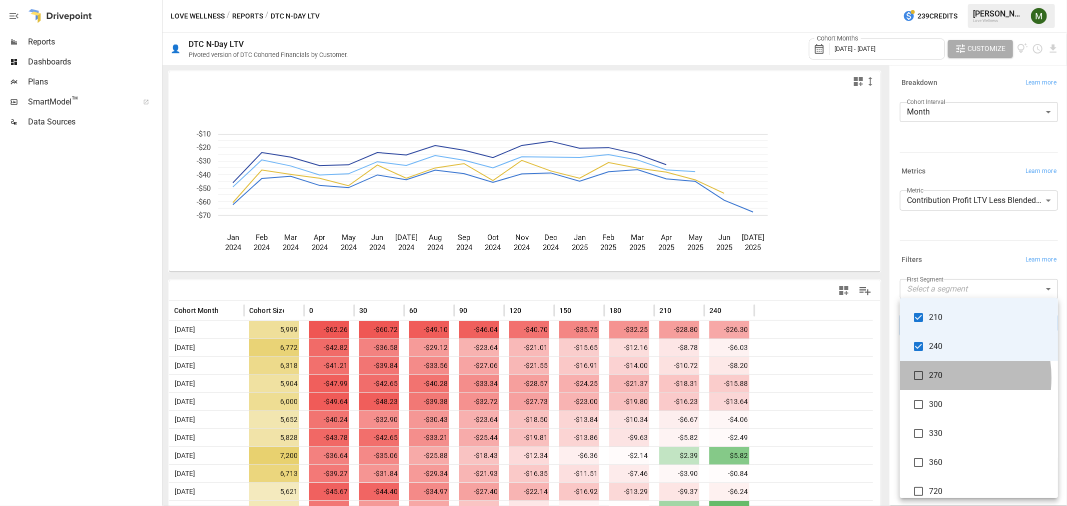
click at [931, 378] on span "270" at bounding box center [989, 376] width 121 height 12
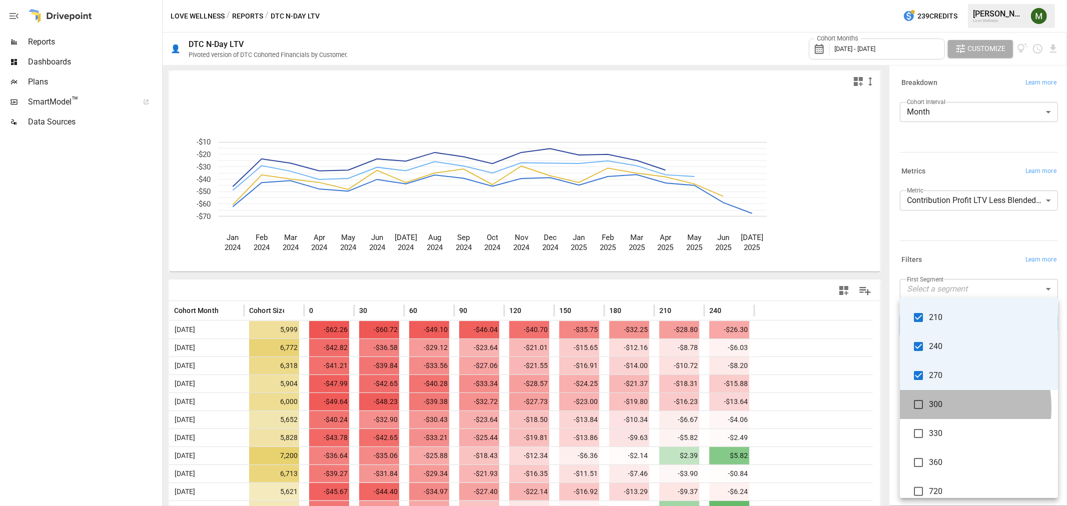
click at [929, 407] on span "300" at bounding box center [989, 405] width 121 height 12
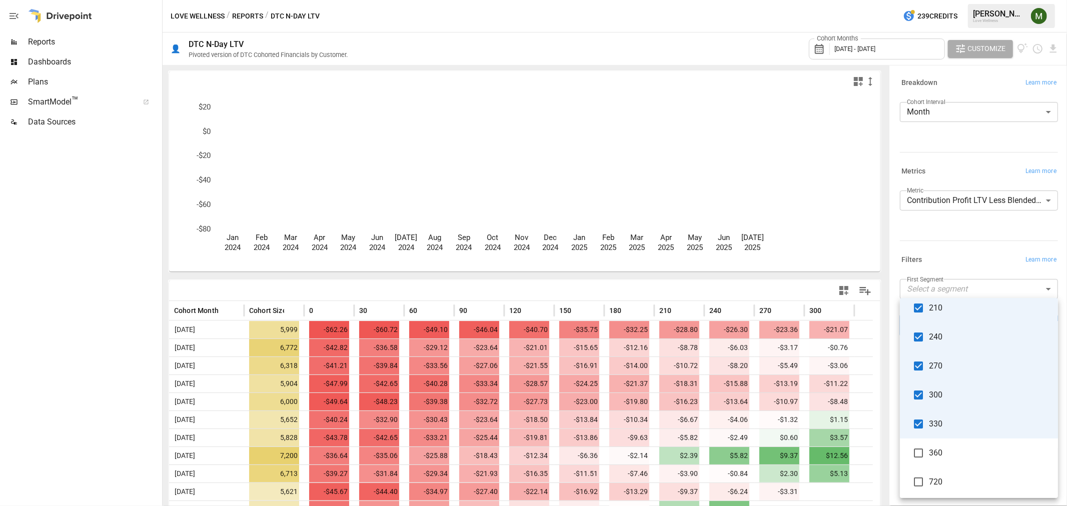
scroll to position [234, 0]
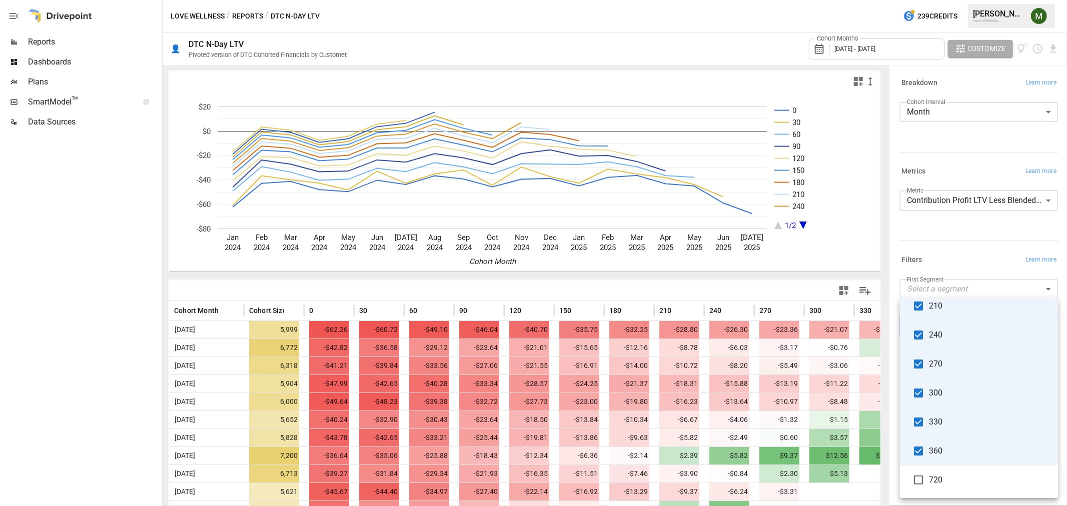
drag, startPoint x: 760, startPoint y: 395, endPoint x: 769, endPoint y: 396, distance: 9.0
click at [769, 396] on div at bounding box center [533, 253] width 1067 height 506
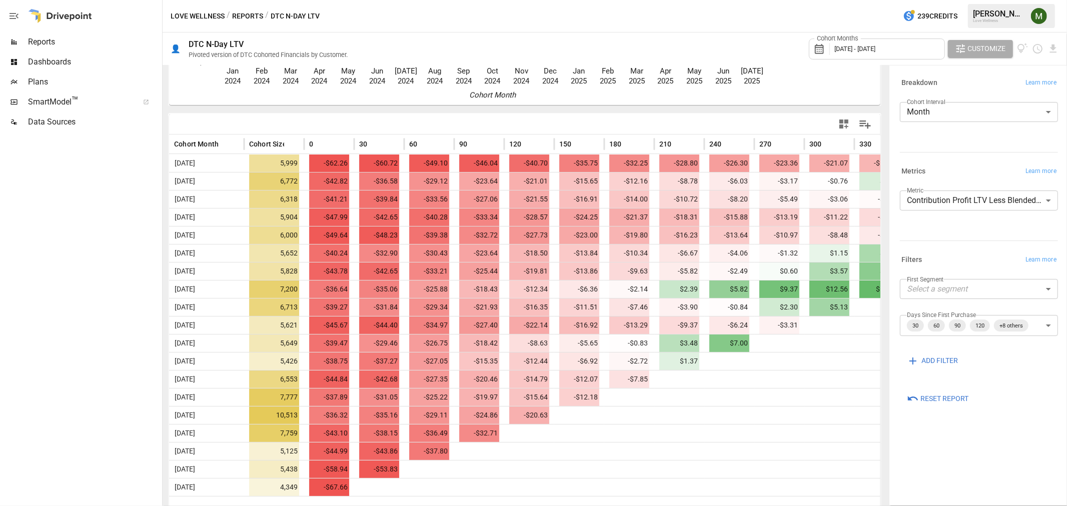
scroll to position [169, 0]
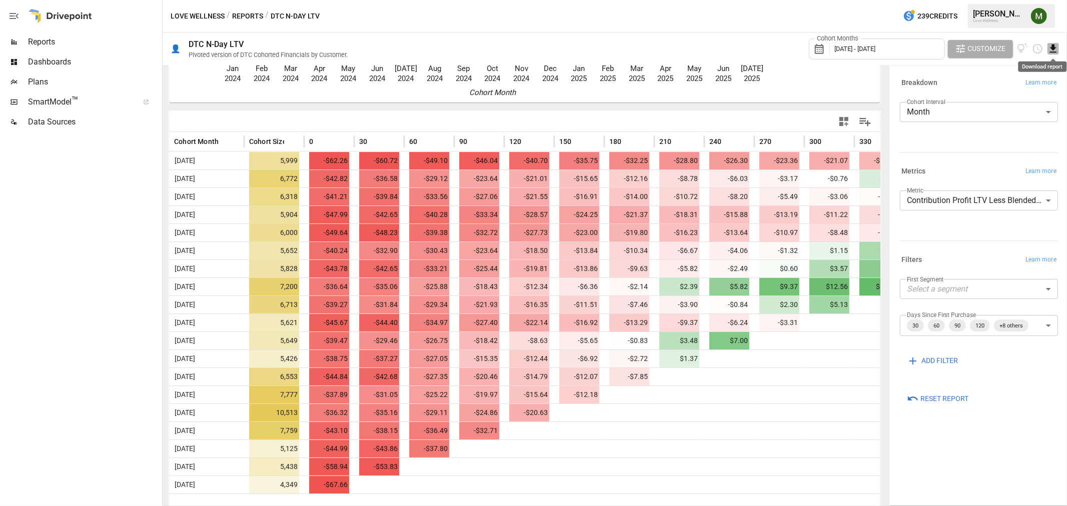
click at [1058, 52] on icon "Download report" at bounding box center [1053, 49] width 12 height 12
click at [1015, 89] on li "Download as CSV" at bounding box center [1023, 89] width 71 height 20
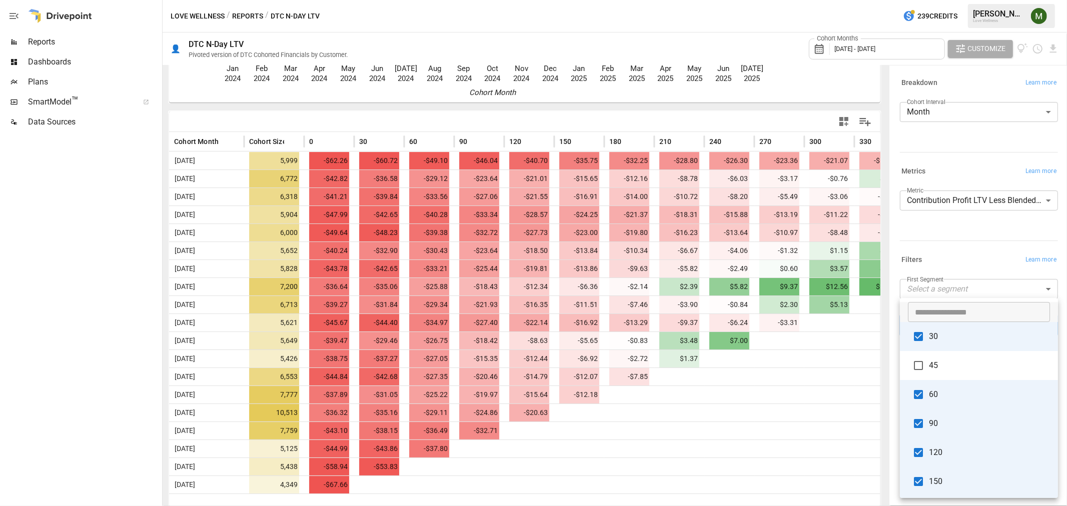
click at [1051, 0] on body "Reports Dashboards Plans SmartModel ™ Data Sources Love Wellness / Reports / DT…" at bounding box center [533, 0] width 1067 height 0
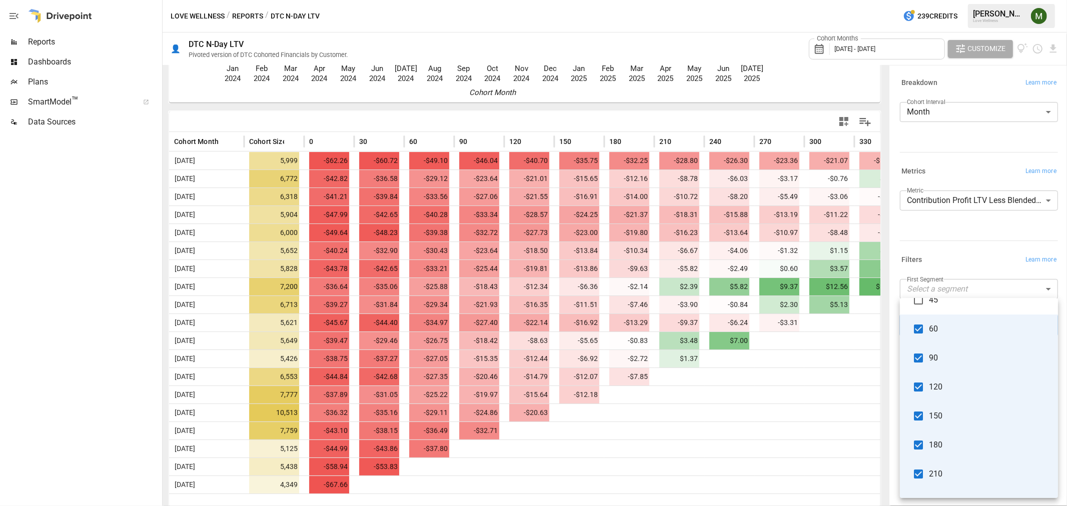
scroll to position [12, 0]
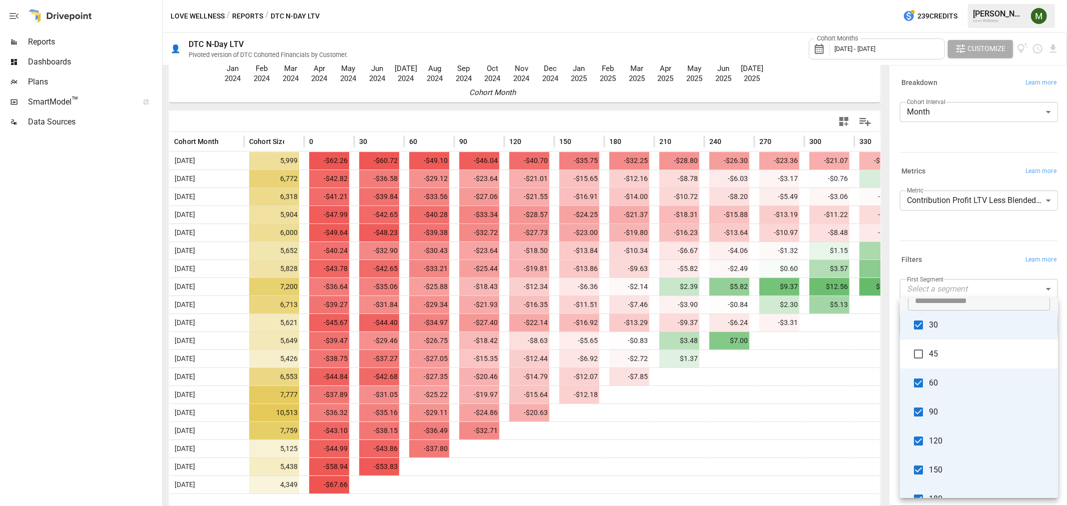
click at [984, 287] on div at bounding box center [533, 253] width 1067 height 506
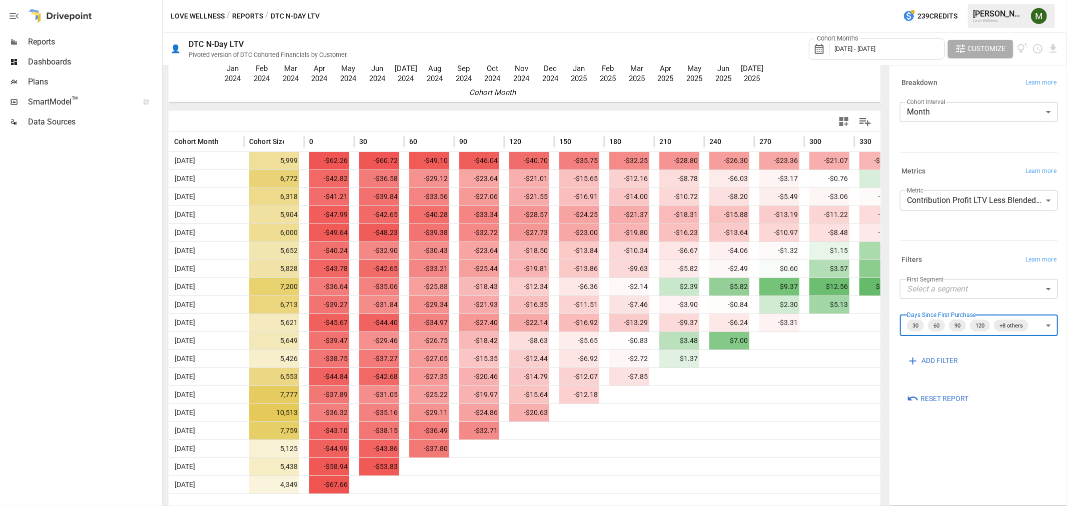
click at [982, 0] on body "Reports Dashboards Plans SmartModel ™ Data Sources Love Wellness / Reports / DT…" at bounding box center [533, 0] width 1067 height 0
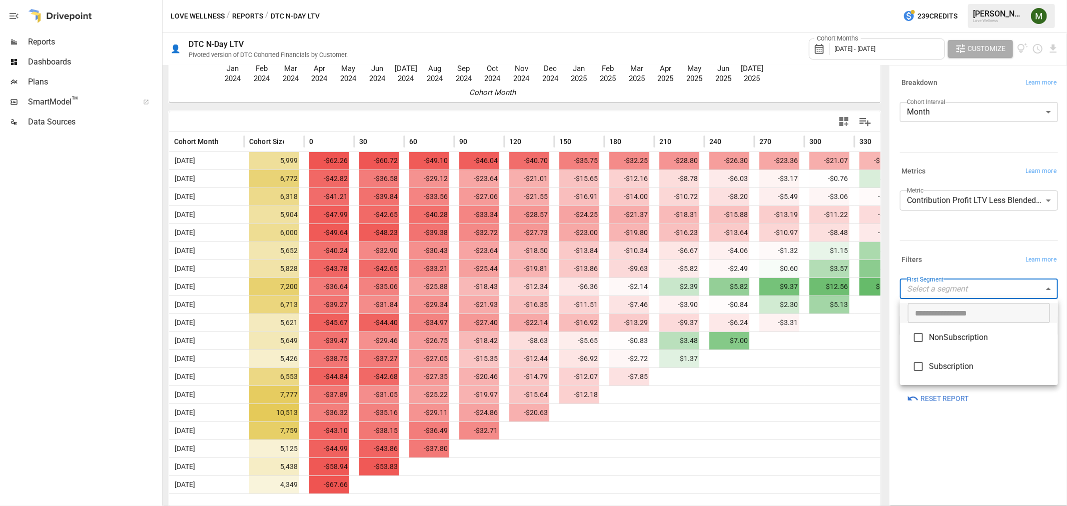
click at [982, 286] on div at bounding box center [533, 253] width 1067 height 506
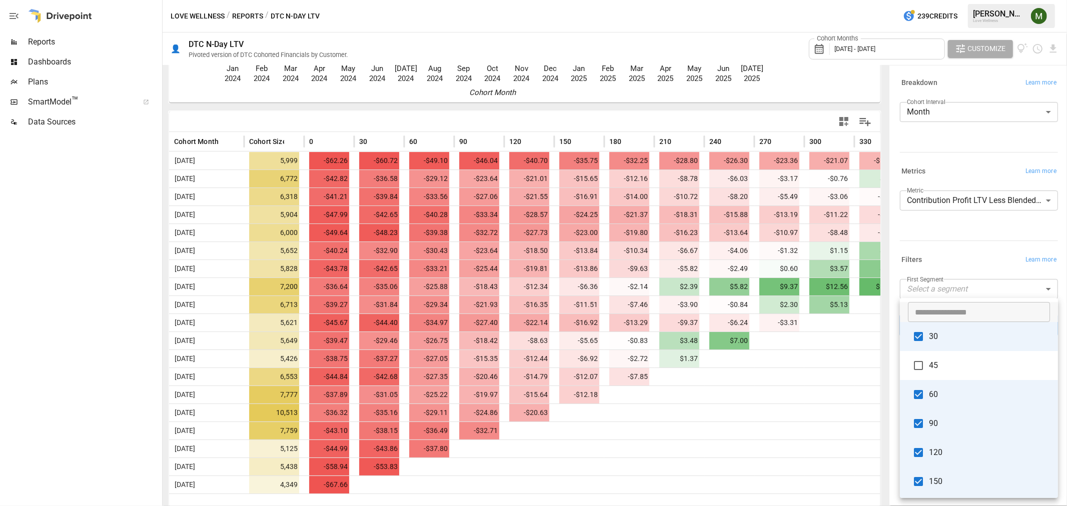
click at [1039, 0] on body "Reports Dashboards Plans SmartModel ™ Data Sources Love Wellness / Reports / DT…" at bounding box center [533, 0] width 1067 height 0
click at [889, 450] on div at bounding box center [533, 253] width 1067 height 506
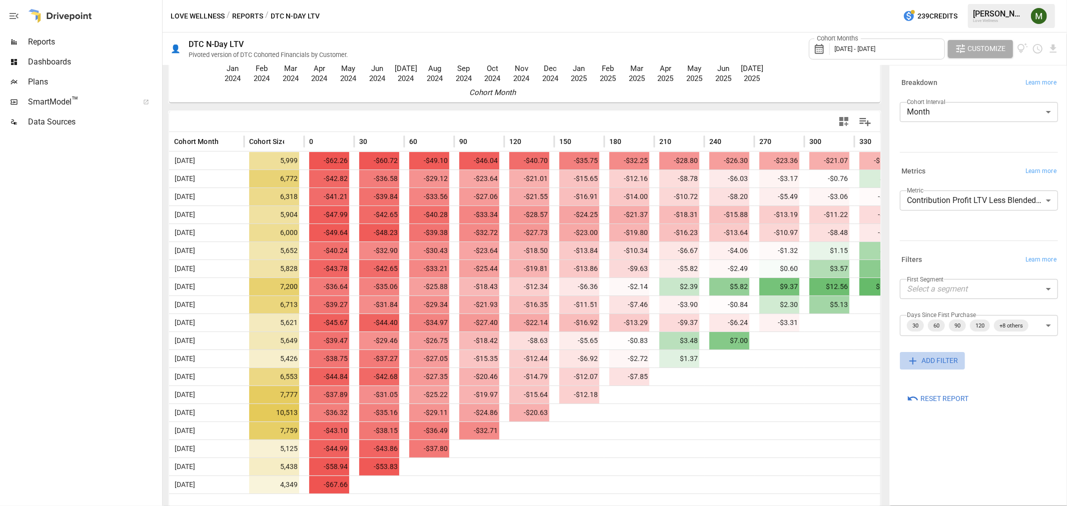
click at [927, 361] on span "ADD FILTER" at bounding box center [939, 361] width 37 height 13
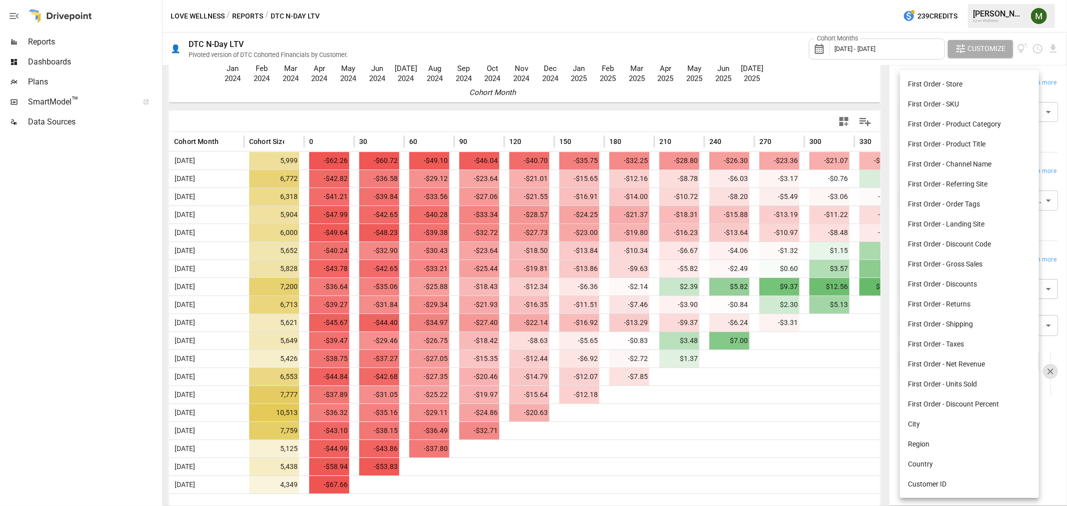
click at [932, 0] on body "Reports Dashboards Plans SmartModel ™ Data Sources Love Wellness / Reports / DT…" at bounding box center [533, 0] width 1067 height 0
click at [855, 425] on div at bounding box center [533, 253] width 1067 height 506
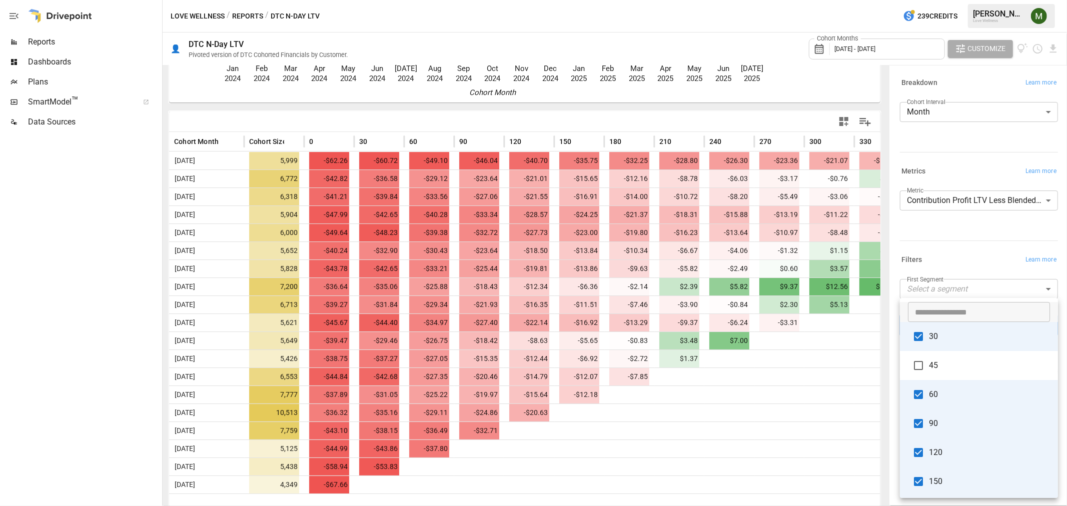
click at [1049, 0] on body "Reports Dashboards Plans SmartModel ™ Data Sources Love Wellness / Reports / DT…" at bounding box center [533, 0] width 1067 height 0
click at [884, 336] on div at bounding box center [533, 253] width 1067 height 506
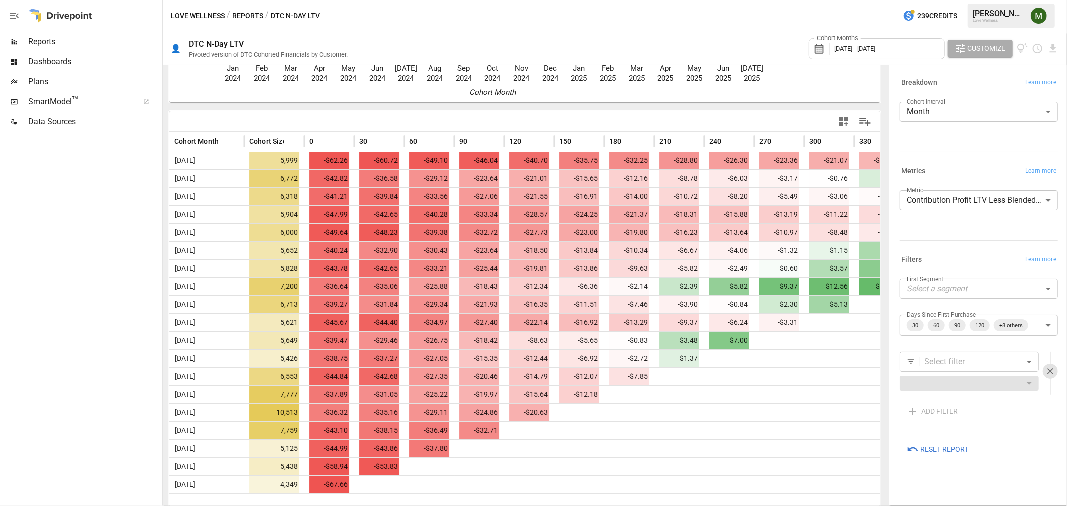
click at [855, 49] on span "[DATE] - [DATE]" at bounding box center [854, 49] width 41 height 8
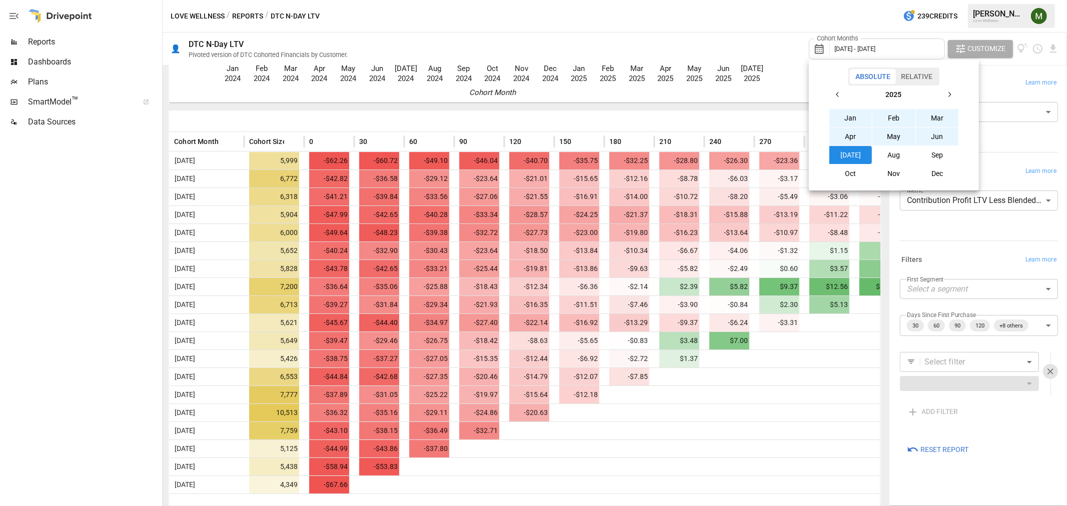
click at [836, 92] on icon "button" at bounding box center [838, 95] width 8 height 8
click at [888, 169] on button "Nov" at bounding box center [893, 174] width 43 height 18
click at [937, 92] on button "2023" at bounding box center [894, 95] width 94 height 18
click at [941, 95] on button "button" at bounding box center [949, 95] width 18 height 18
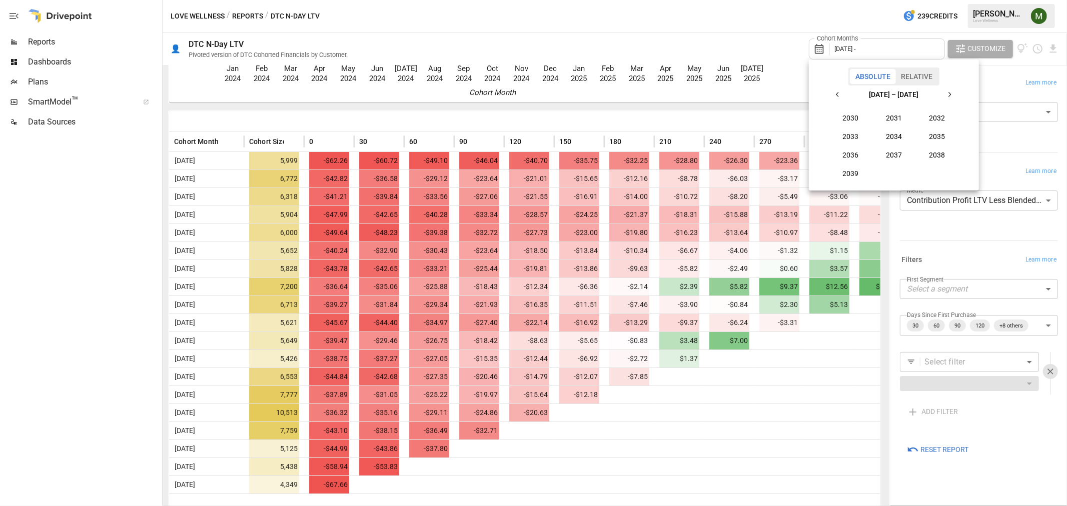
click at [941, 95] on button "button" at bounding box center [949, 95] width 18 height 18
click at [853, 94] on div "[DATE] – [DATE]" at bounding box center [894, 95] width 94 height 18
click at [838, 92] on icon "button" at bounding box center [838, 95] width 8 height 8
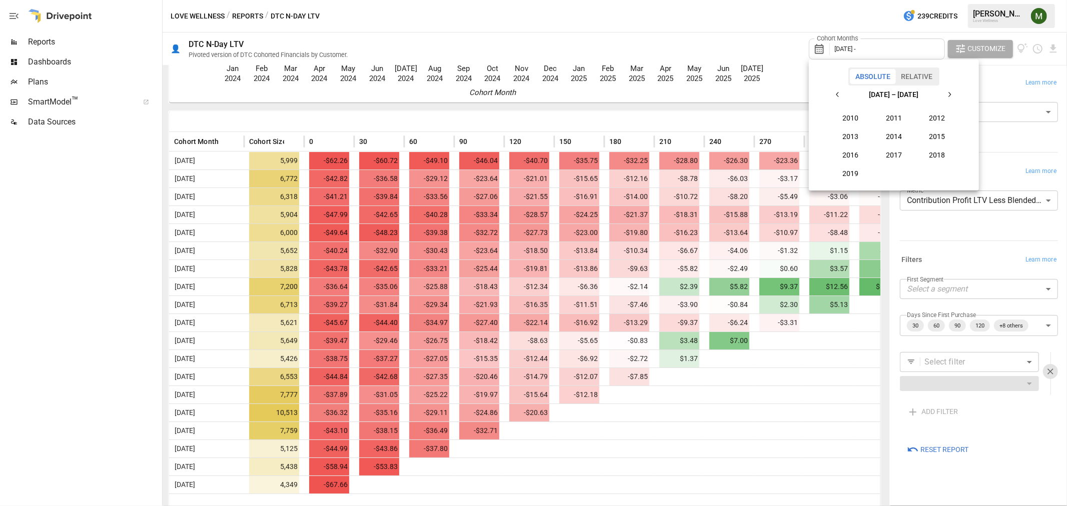
click at [949, 93] on icon "button" at bounding box center [949, 95] width 8 height 8
click at [932, 135] on button "2025" at bounding box center [937, 137] width 43 height 18
click at [919, 137] on button "Jun" at bounding box center [937, 137] width 43 height 18
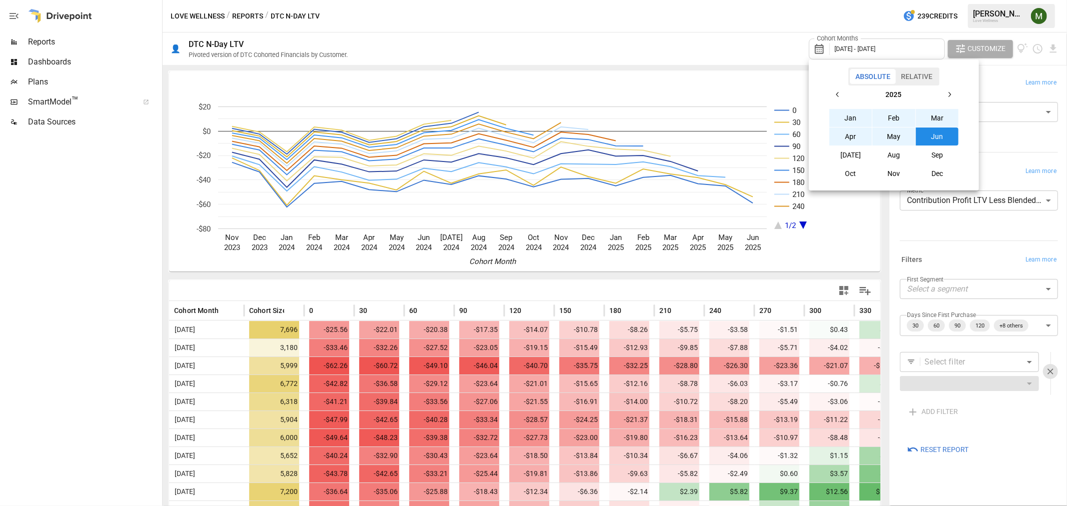
drag, startPoint x: 883, startPoint y: 309, endPoint x: 879, endPoint y: 371, distance: 62.2
click at [879, 375] on div at bounding box center [533, 253] width 1067 height 506
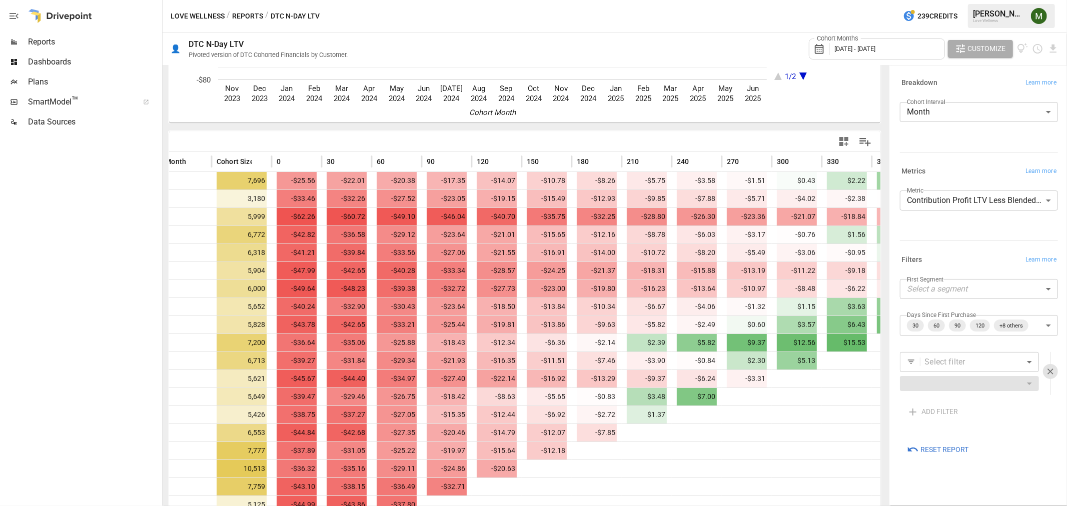
scroll to position [0, 33]
click at [846, 321] on span "$6.43" at bounding box center [847, 325] width 40 height 18
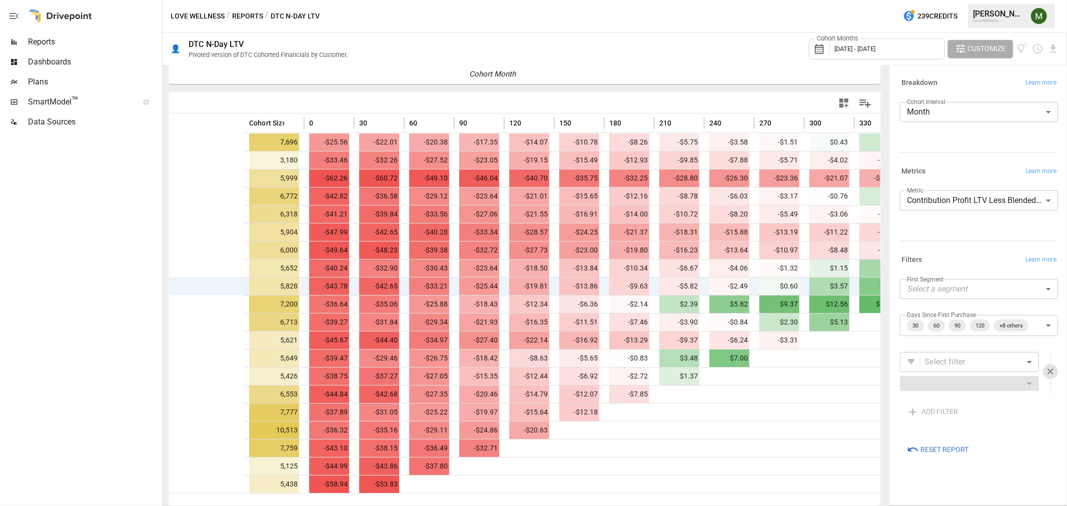
scroll to position [0, 81]
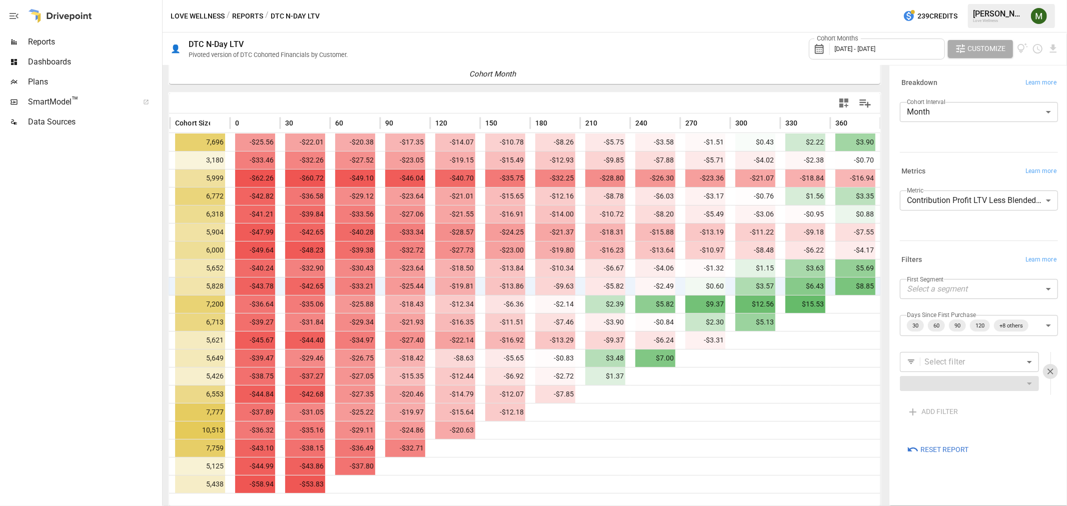
click at [871, 42] on div "Cohort Months [DATE] - [DATE]" at bounding box center [877, 49] width 136 height 21
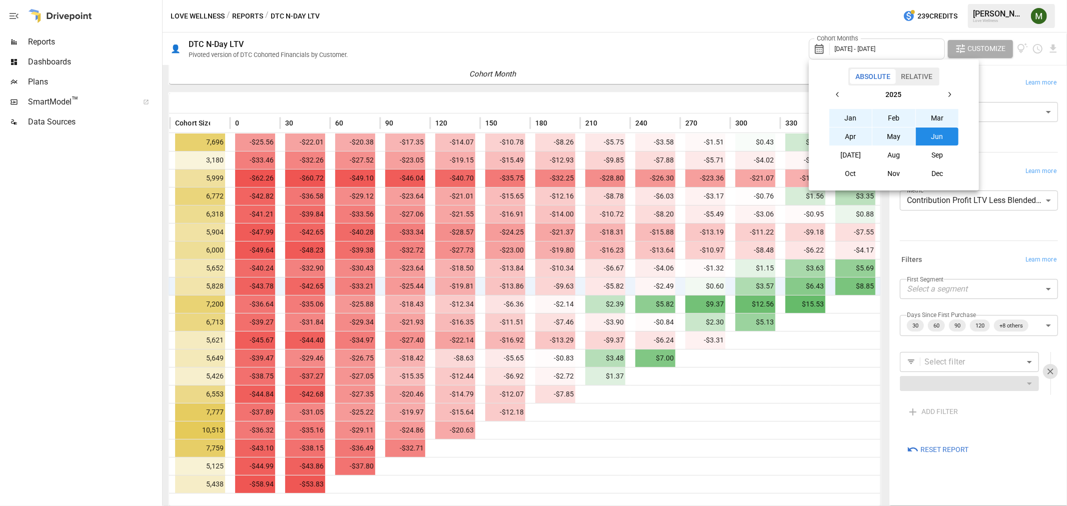
click at [749, 86] on div at bounding box center [533, 253] width 1067 height 506
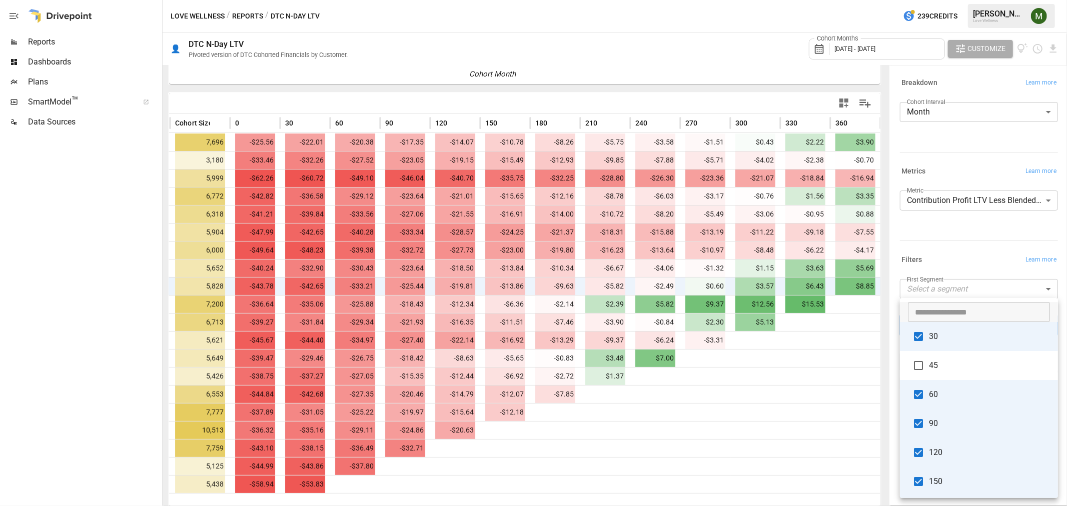
click at [1039, 0] on body "Reports Dashboards Plans SmartModel ™ Data Sources Love Wellness / Reports / DT…" at bounding box center [533, 0] width 1067 height 0
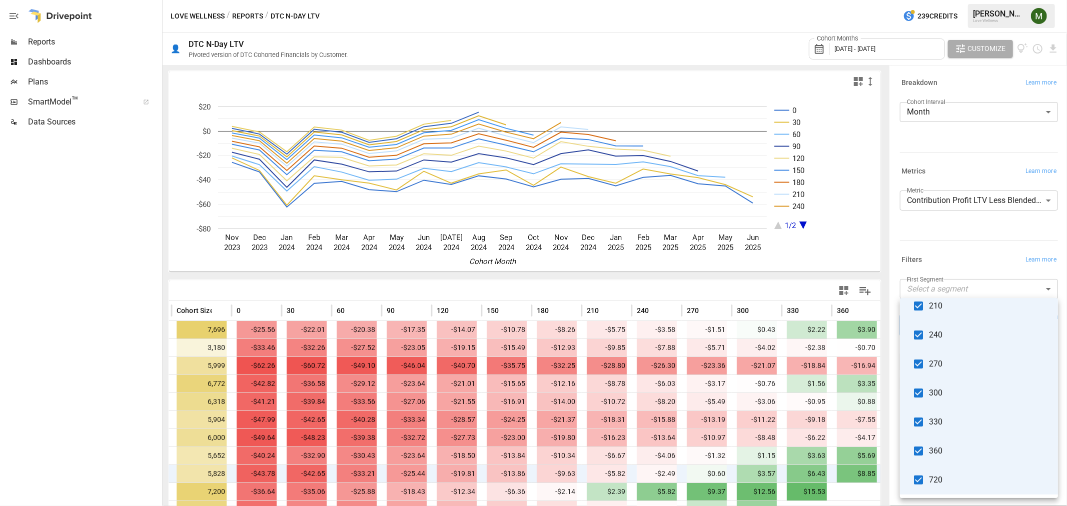
click at [800, 223] on div at bounding box center [533, 253] width 1067 height 506
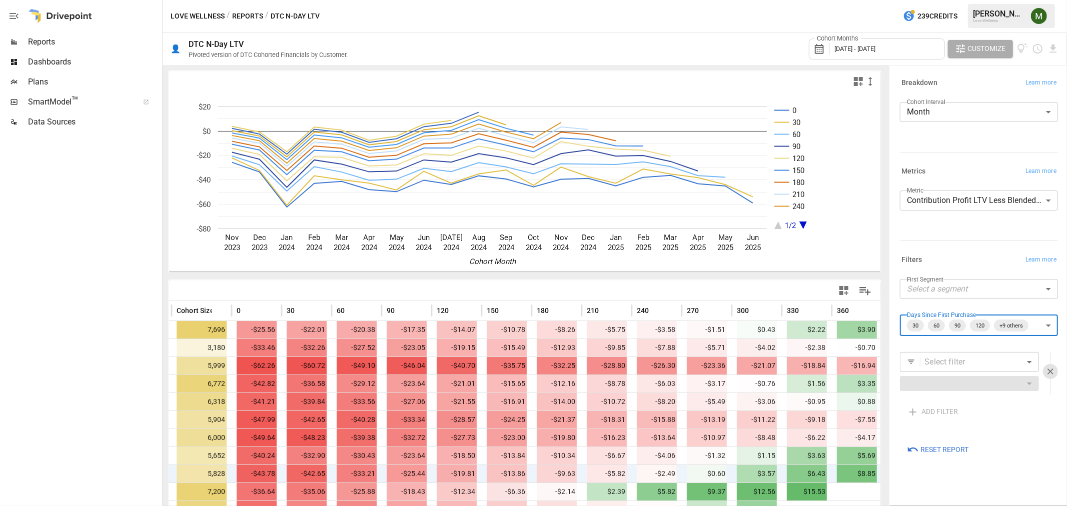
click at [800, 223] on icon "A chart." at bounding box center [803, 226] width 8 height 8
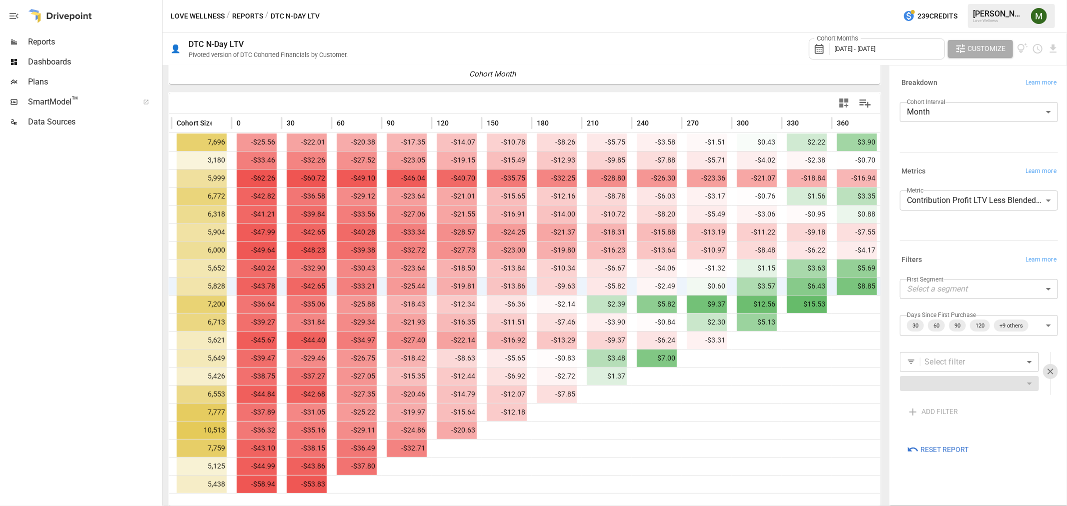
scroll to position [0, 81]
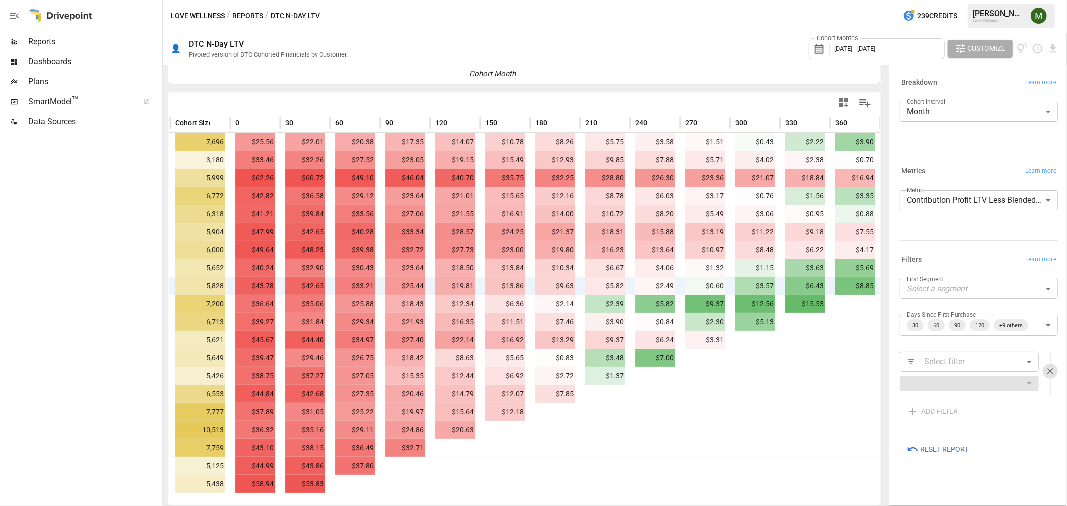
click at [907, 53] on div "Cohort Months [DATE] - [DATE]" at bounding box center [877, 49] width 136 height 21
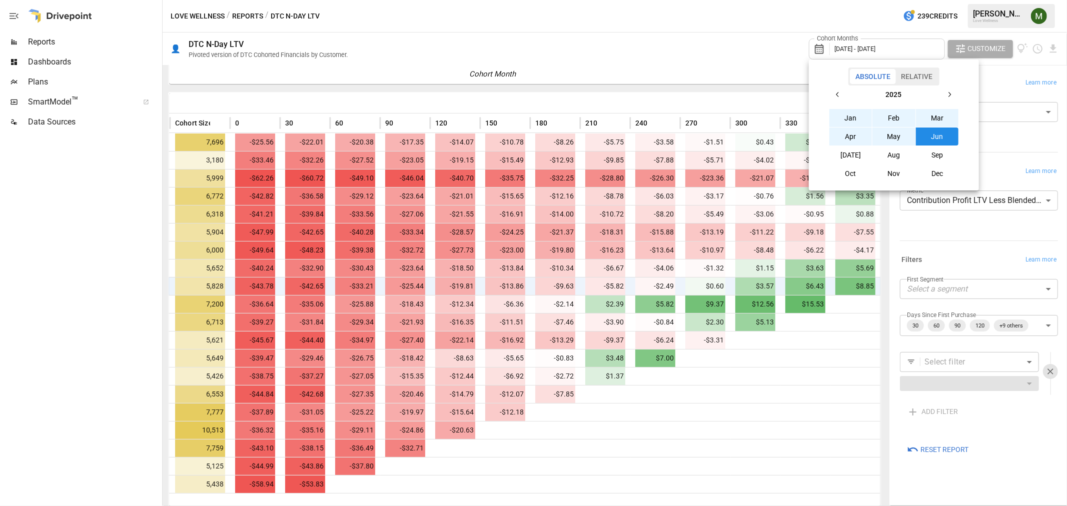
click at [842, 98] on icon "button" at bounding box center [838, 95] width 8 height 8
click at [896, 157] on button "Aug" at bounding box center [893, 155] width 43 height 18
click at [943, 91] on button "button" at bounding box center [949, 95] width 18 height 18
click at [946, 94] on icon "button" at bounding box center [949, 95] width 8 height 8
click at [839, 94] on icon "button" at bounding box center [838, 95] width 8 height 8
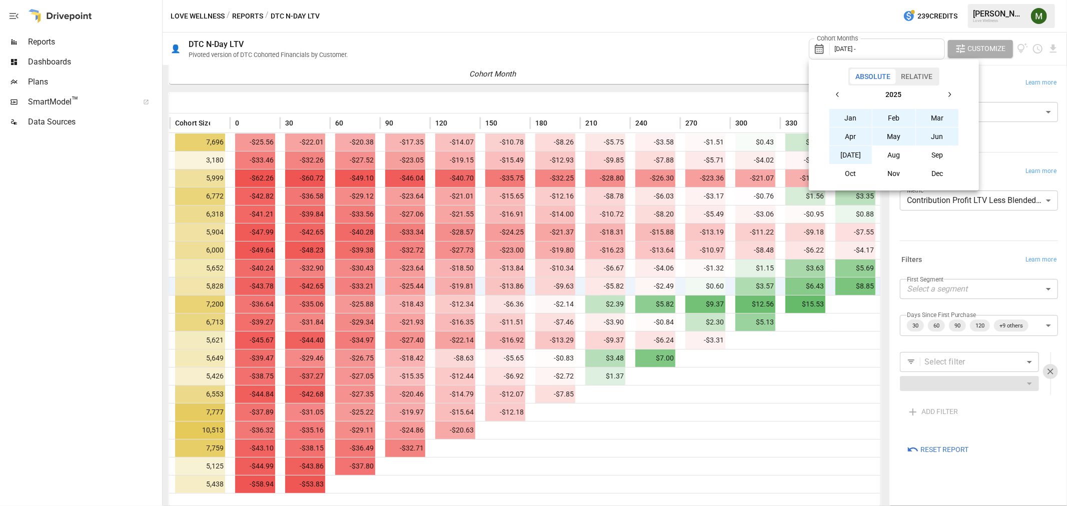
click at [847, 157] on button "[DATE]" at bounding box center [850, 155] width 43 height 18
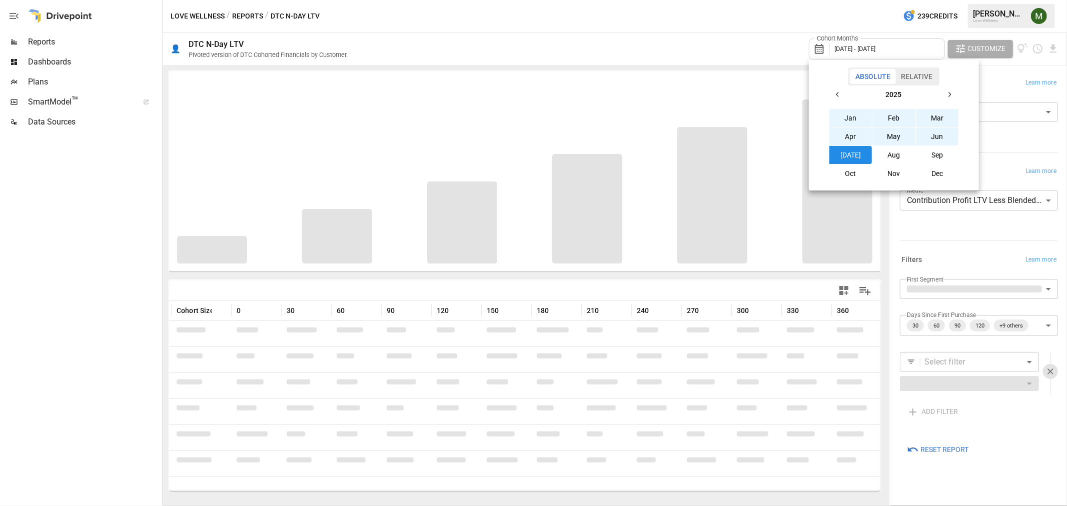
click at [769, 70] on div at bounding box center [533, 253] width 1067 height 506
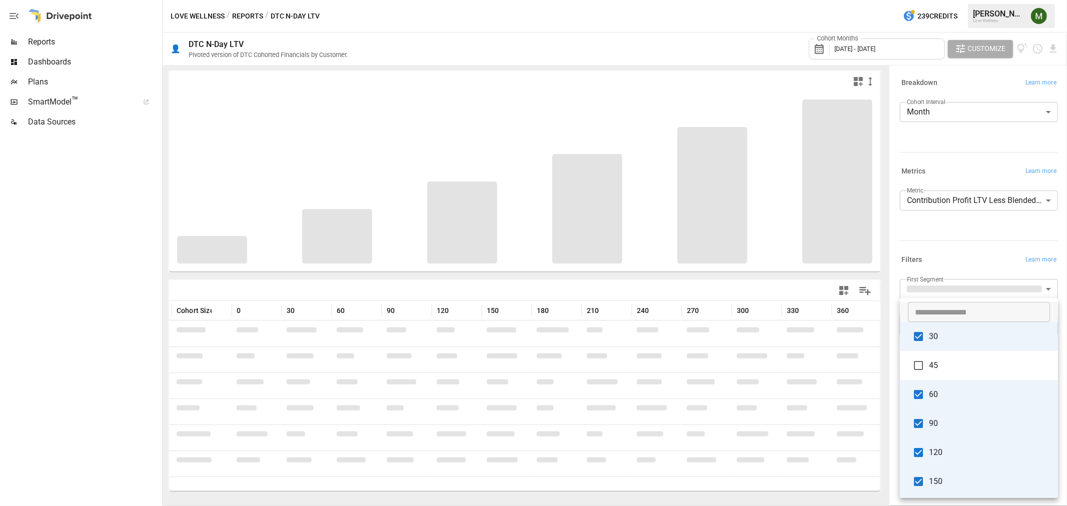
click at [1043, 0] on body "Reports Dashboards Plans SmartModel ™ Data Sources Love Wellness / Reports / DT…" at bounding box center [533, 0] width 1067 height 0
click at [776, 269] on div at bounding box center [533, 253] width 1067 height 506
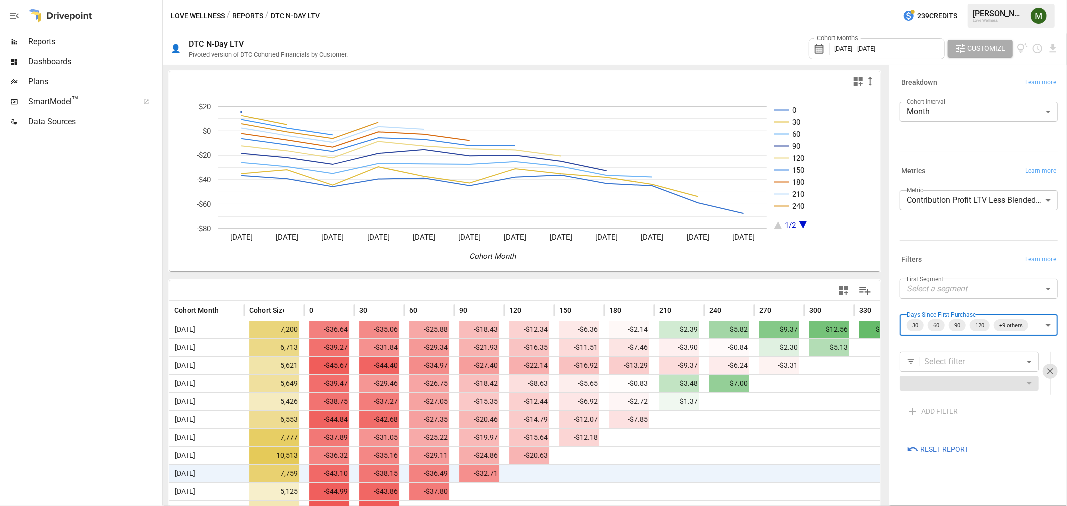
scroll to position [0, 31]
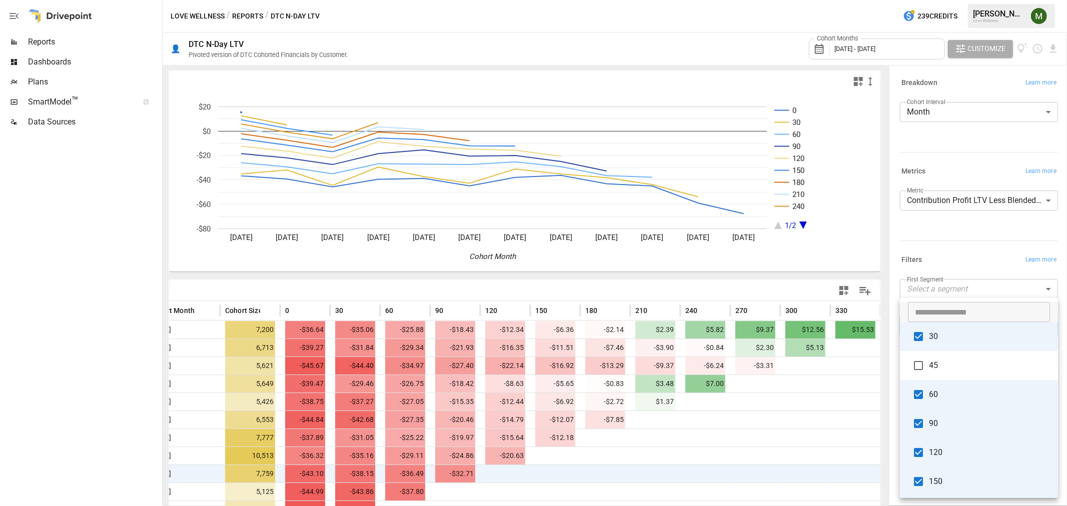
click at [1053, 0] on body "Reports Dashboards Plans SmartModel ™ Data Sources Love Wellness / Reports / DT…" at bounding box center [533, 0] width 1067 height 0
click at [963, 267] on div at bounding box center [533, 253] width 1067 height 506
click at [1038, 0] on body "Reports Dashboards Plans SmartModel ™ Data Sources Love Wellness / Reports / DT…" at bounding box center [533, 0] width 1067 height 0
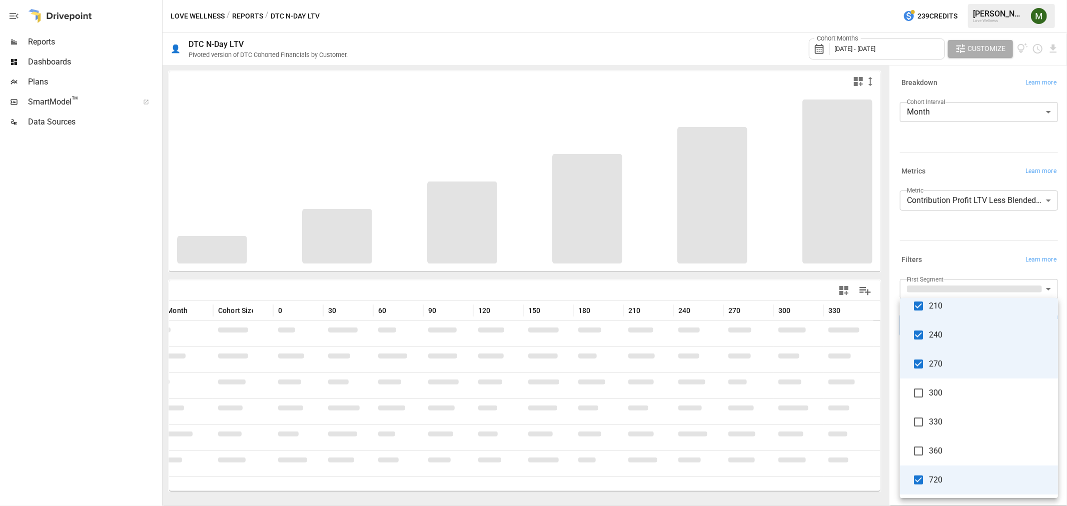
scroll to position [0, 23]
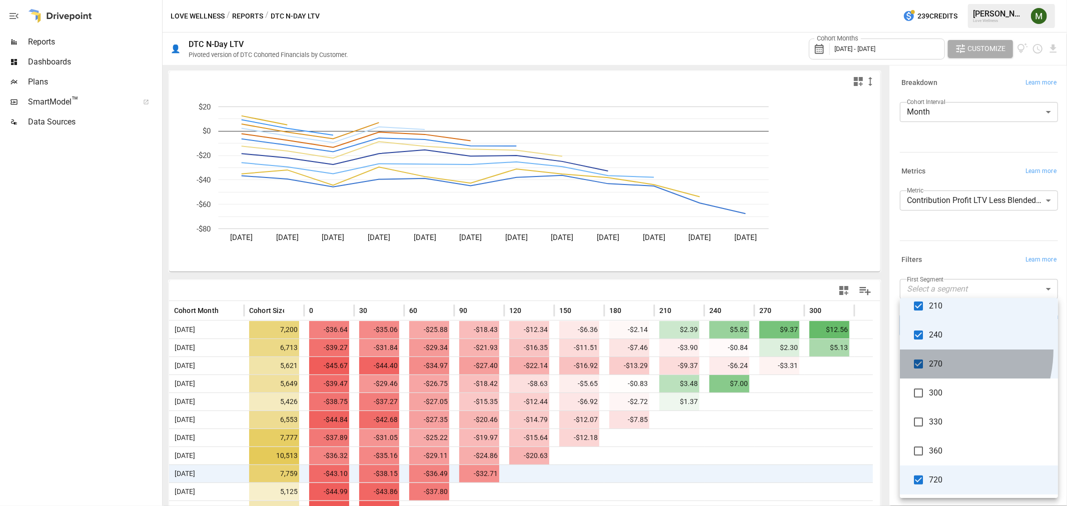
click at [914, 350] on li "270" at bounding box center [979, 364] width 158 height 29
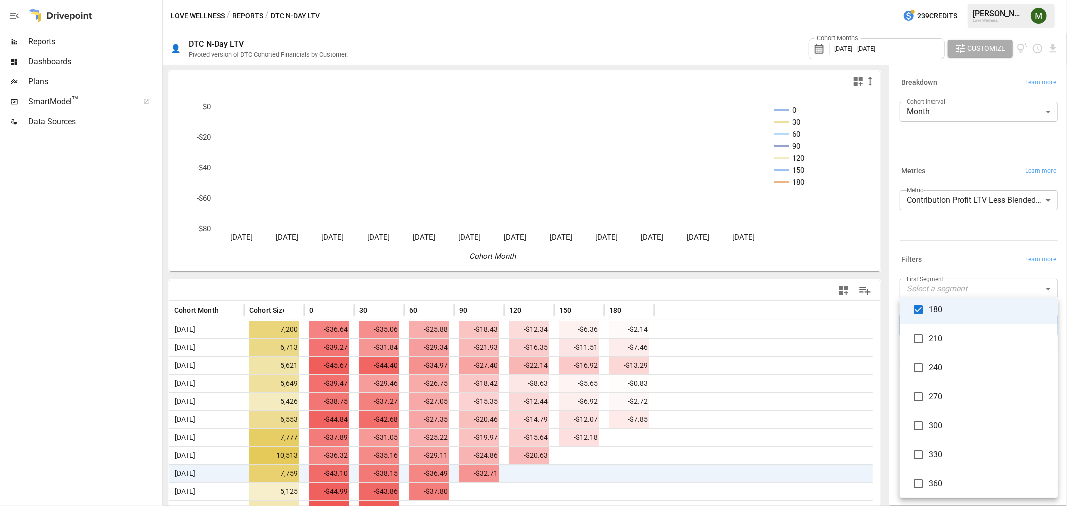
scroll to position [234, 0]
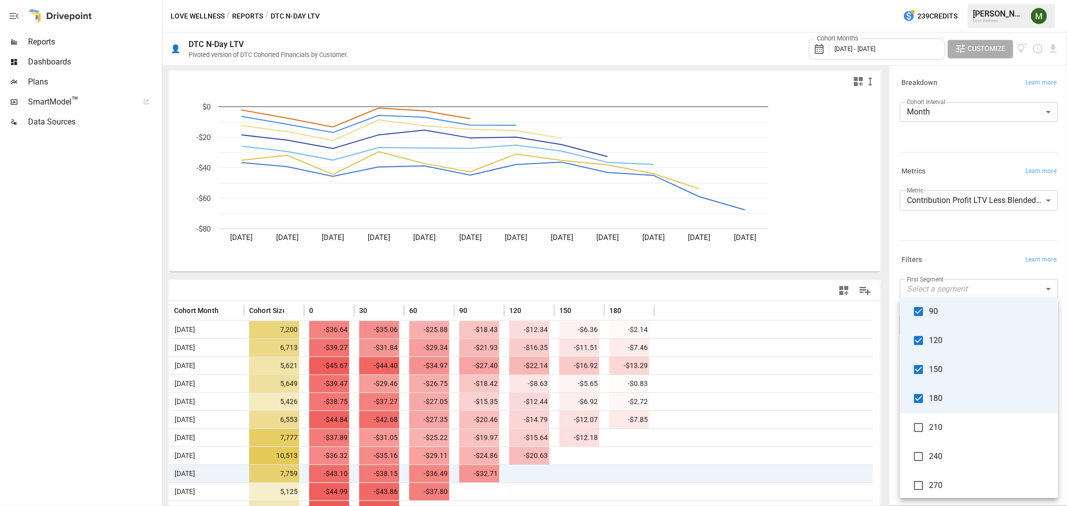
scroll to position [234, 0]
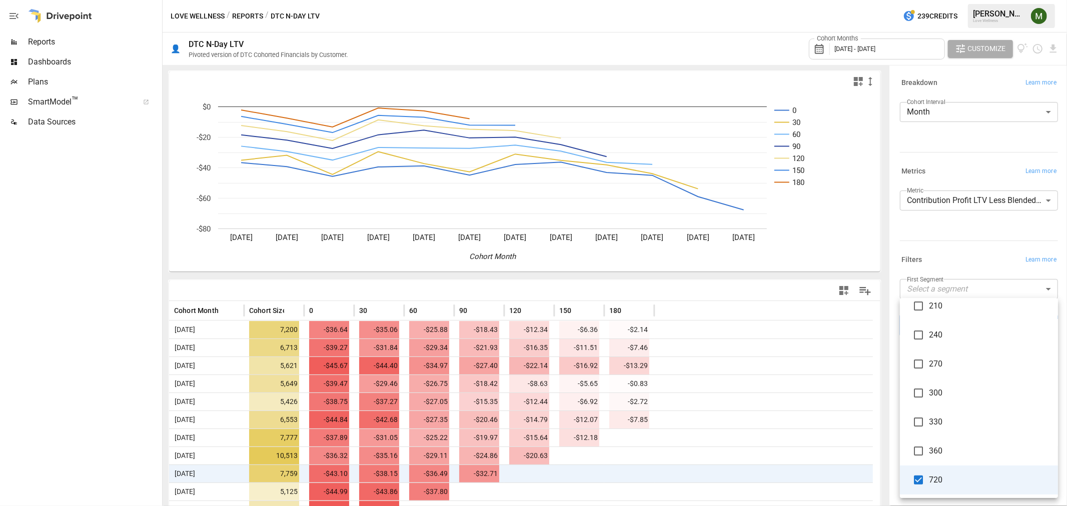
type input "**********"
